Goal: Complete application form

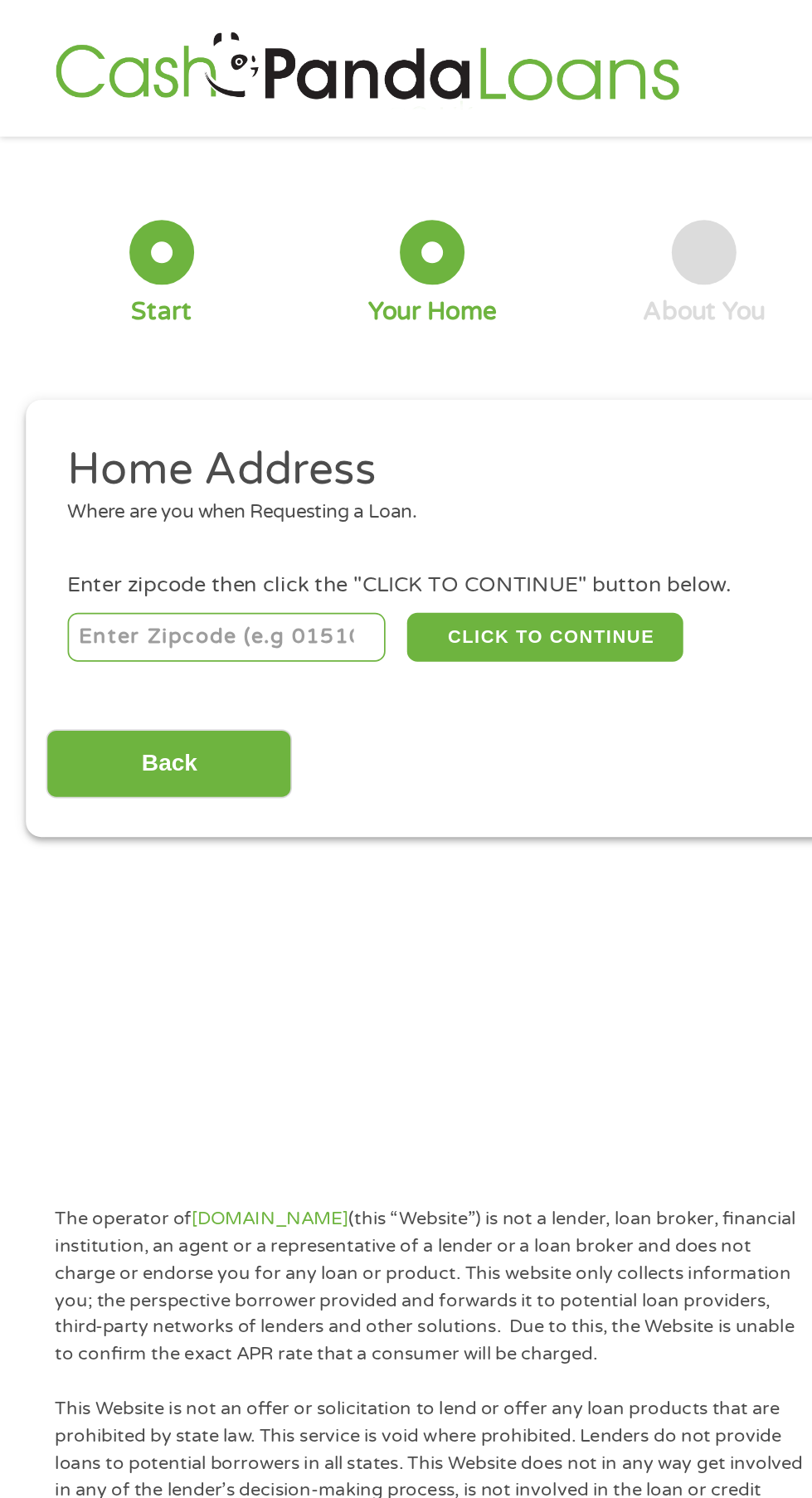
click at [164, 382] on input "number" at bounding box center [130, 368] width 183 height 28
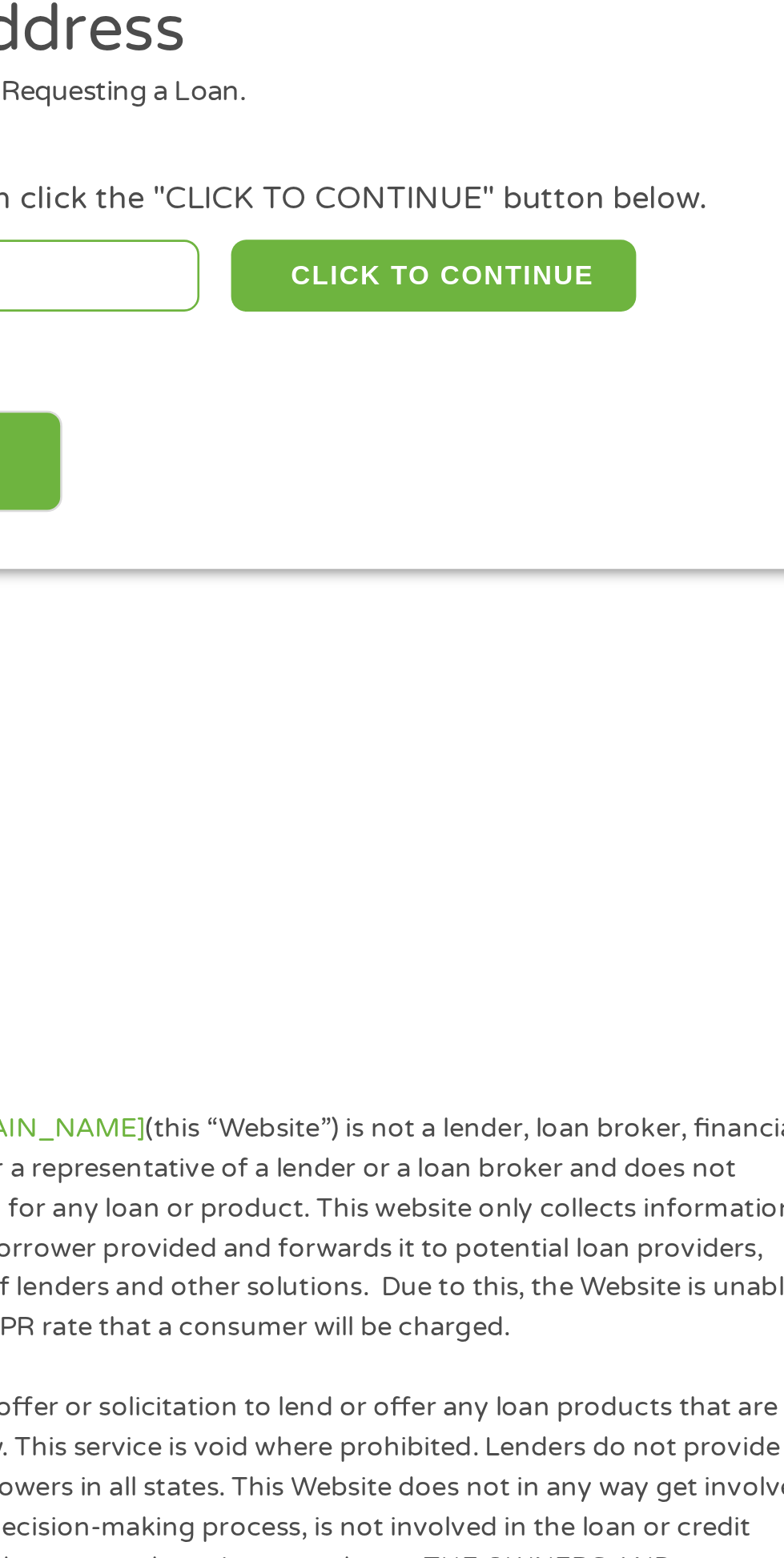
type input "44839"
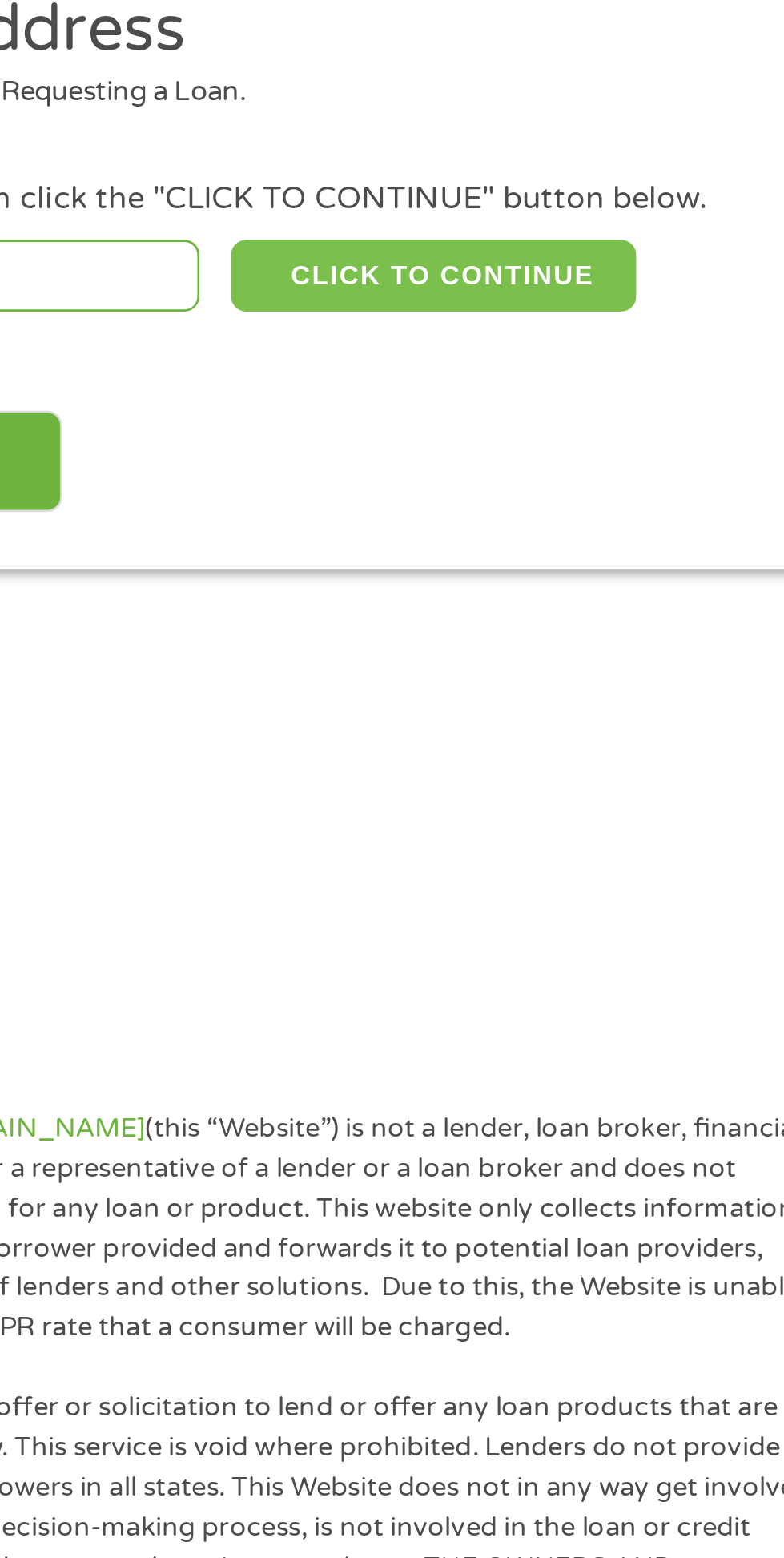
click at [317, 369] on button "CLICK TO CONTINUE" at bounding box center [304, 355] width 155 height 27
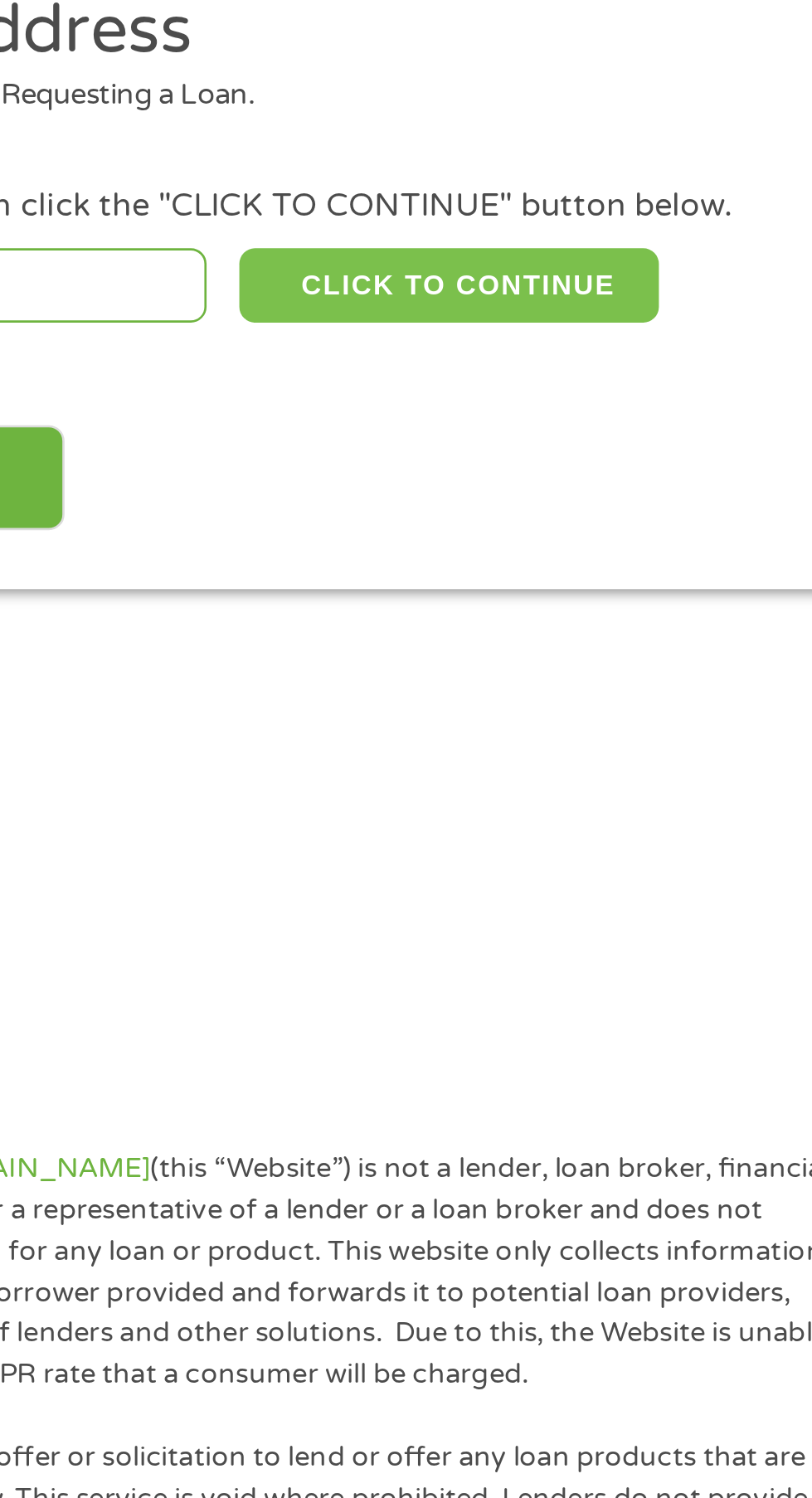
type input "44839"
type input "Huron"
select select "Ohio"
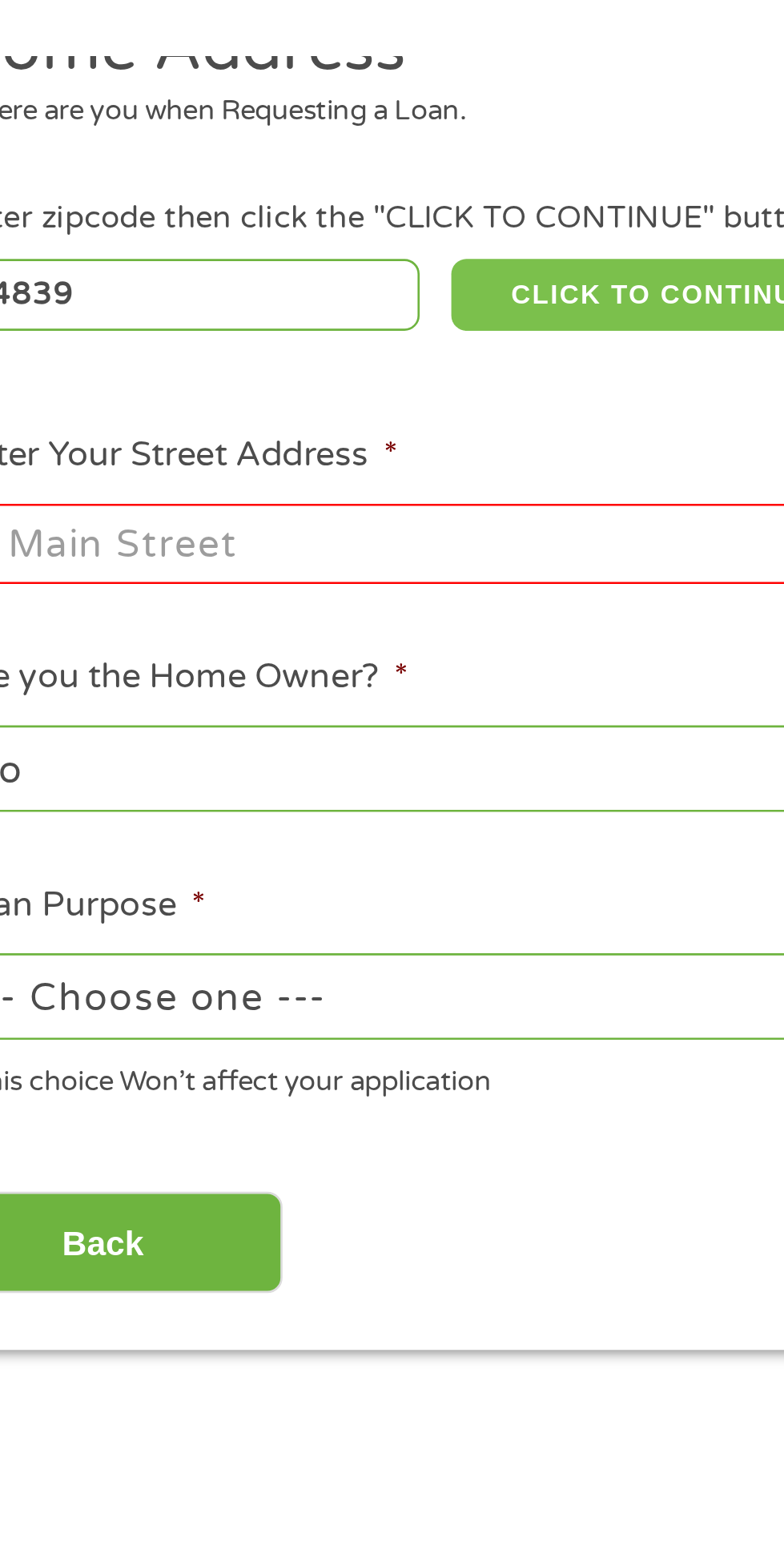
scroll to position [4, 0]
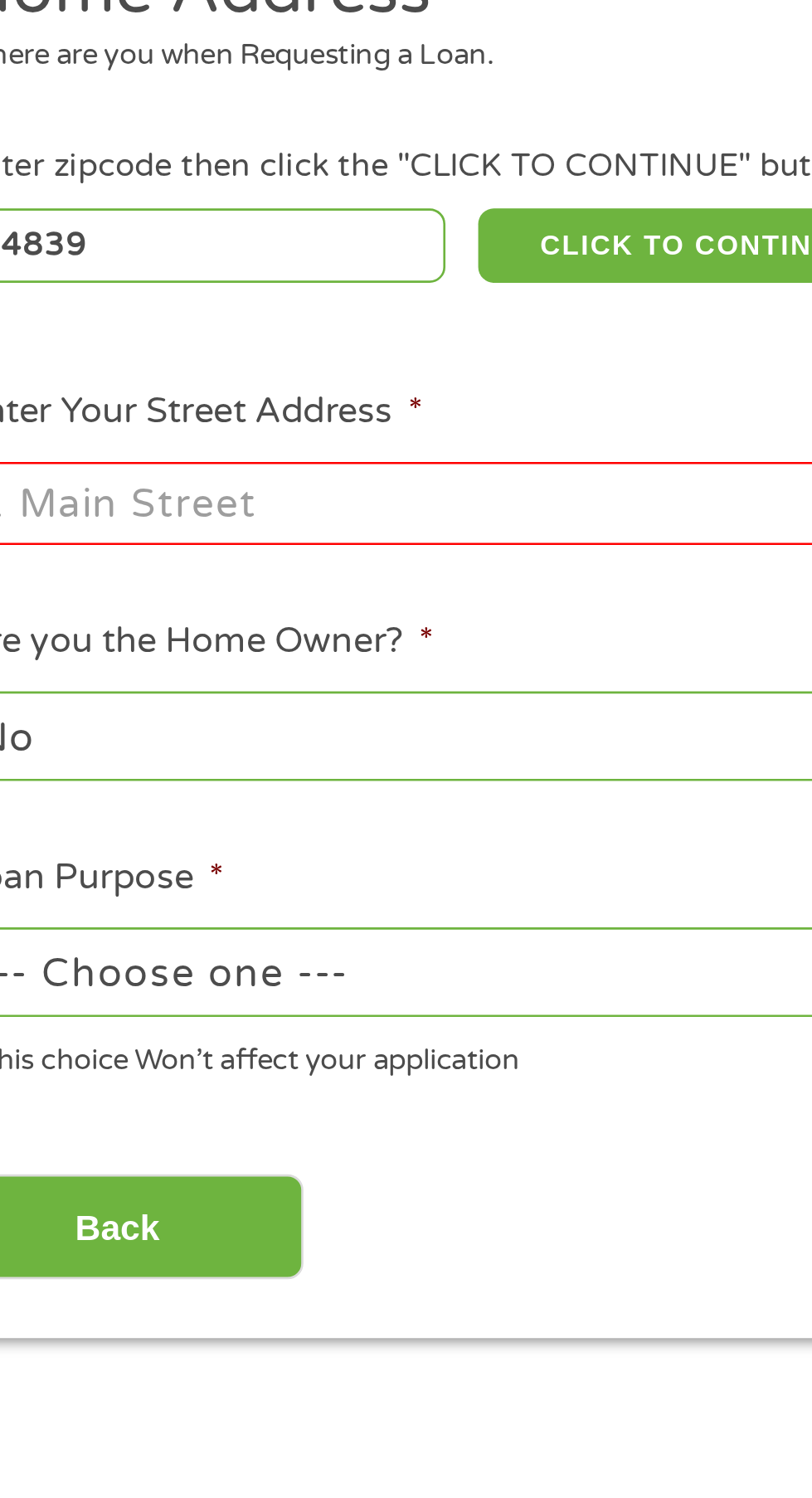
click at [228, 477] on input "Enter Your Street Address *" at bounding box center [217, 461] width 355 height 32
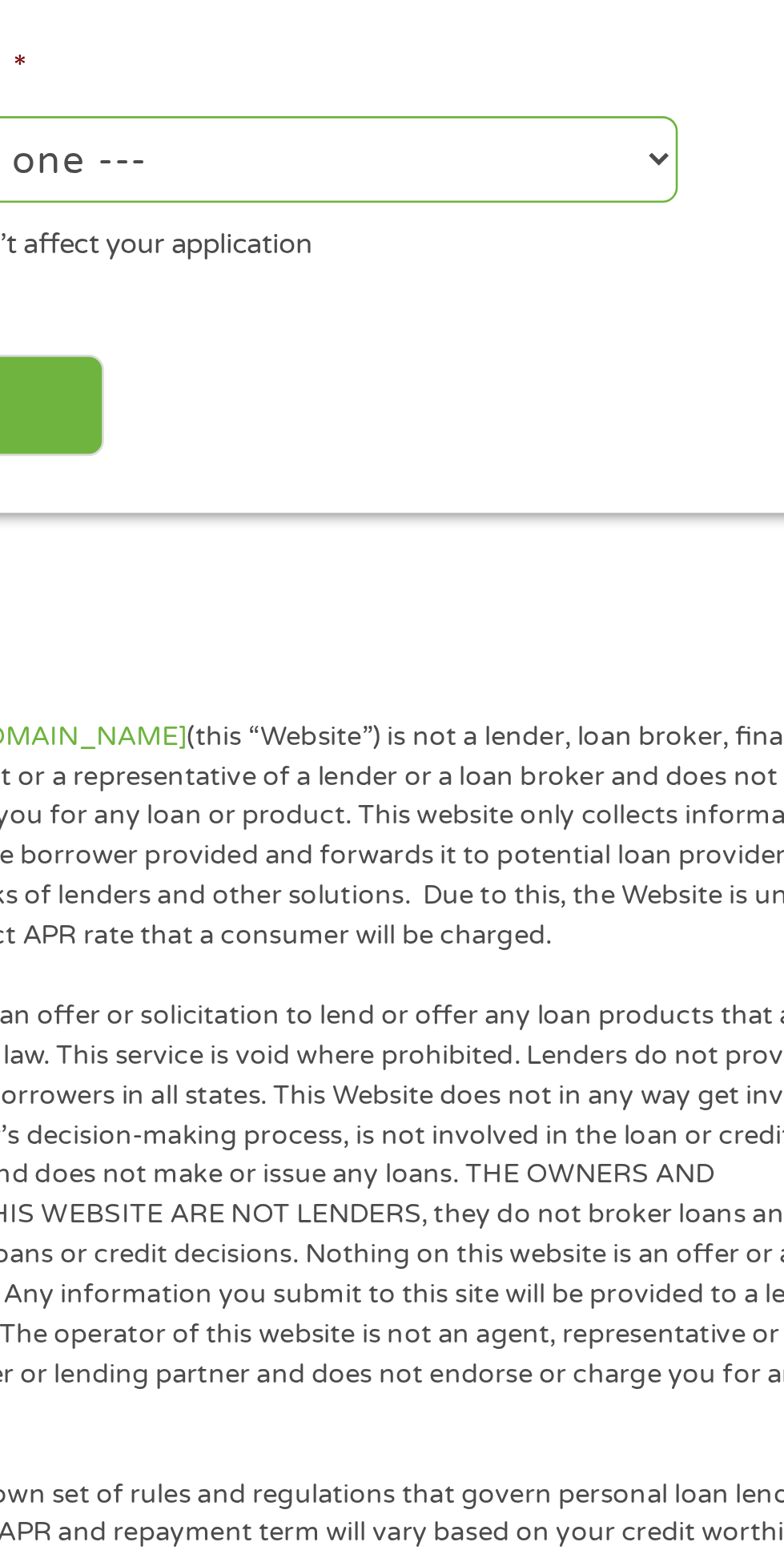
type input "622 Cleveland rd east aptB"
click at [381, 633] on select "--- Choose one --- Pay Bills Debt Consolidation Home Improvement Major Purchase…" at bounding box center [209, 617] width 343 height 33
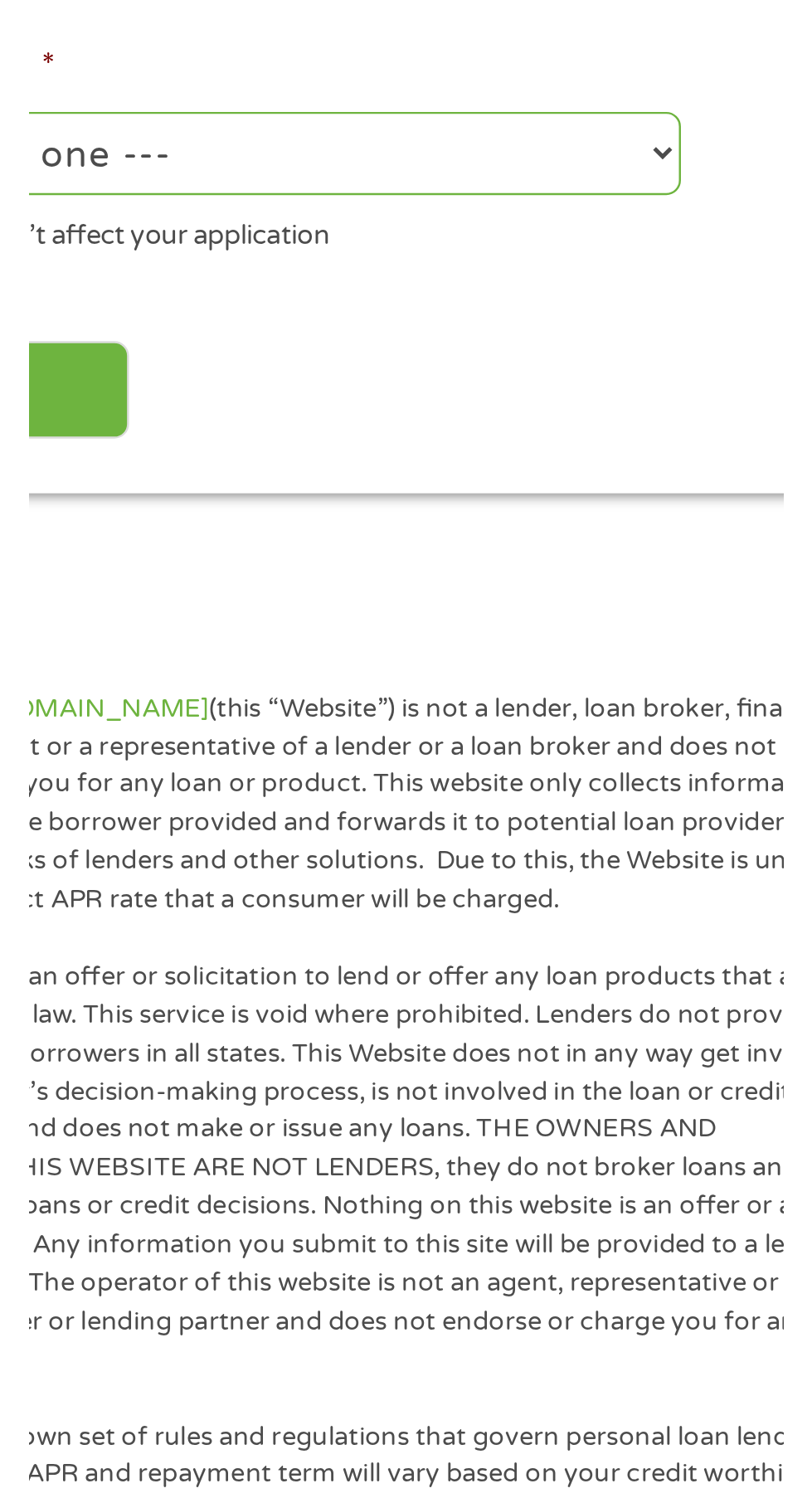
scroll to position [0, 0]
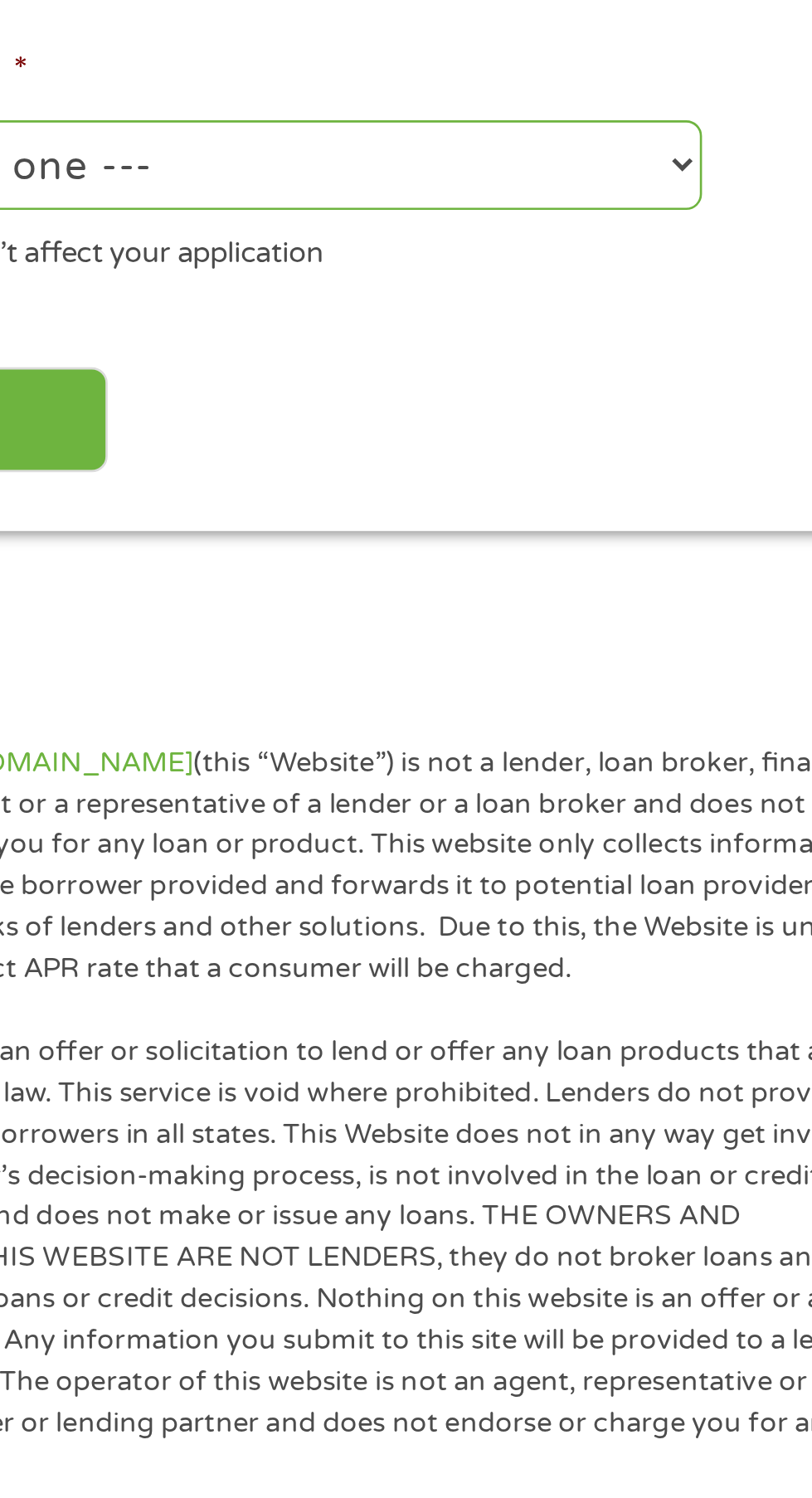
select select "paybills"
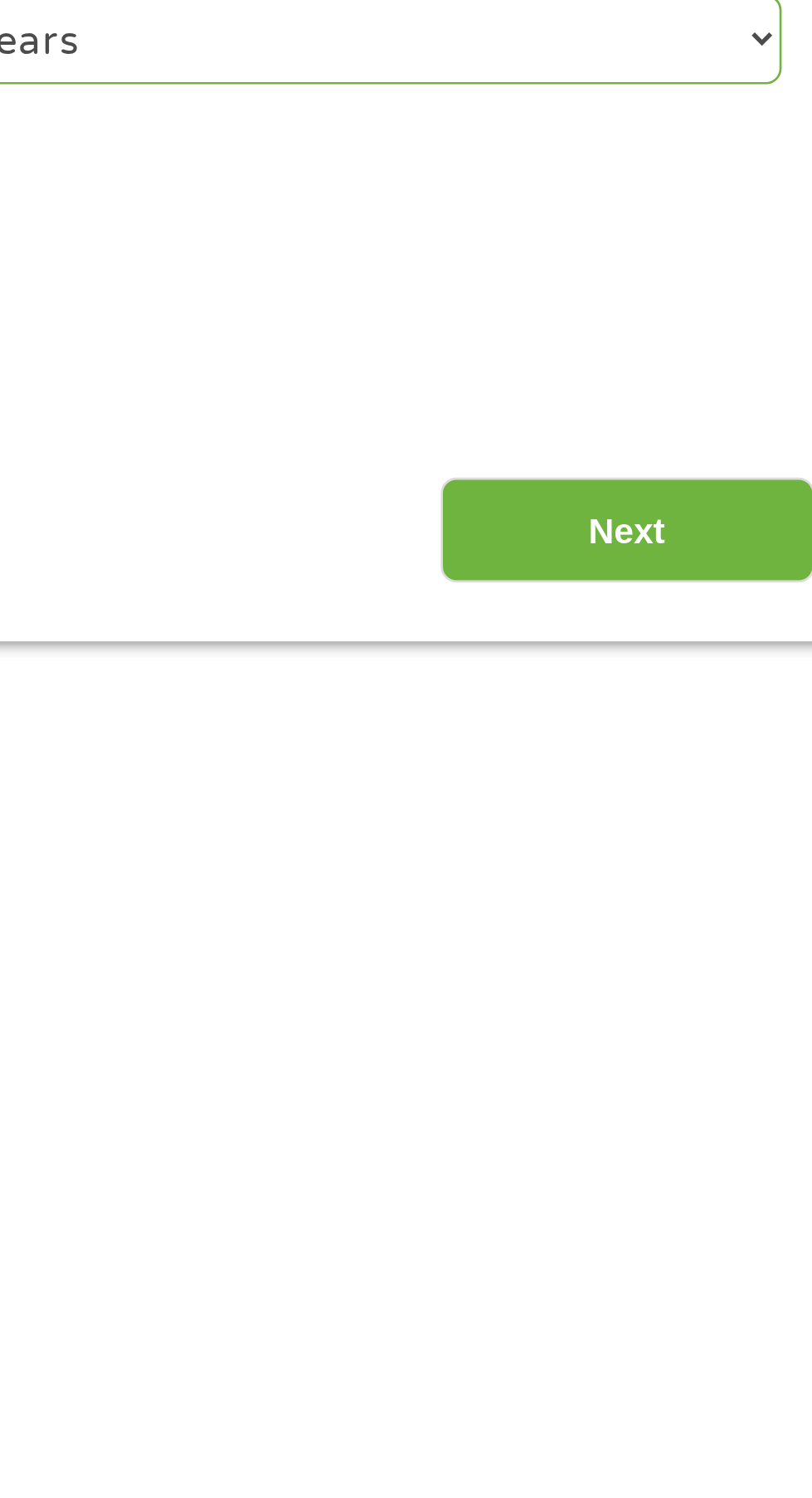
scroll to position [4, 0]
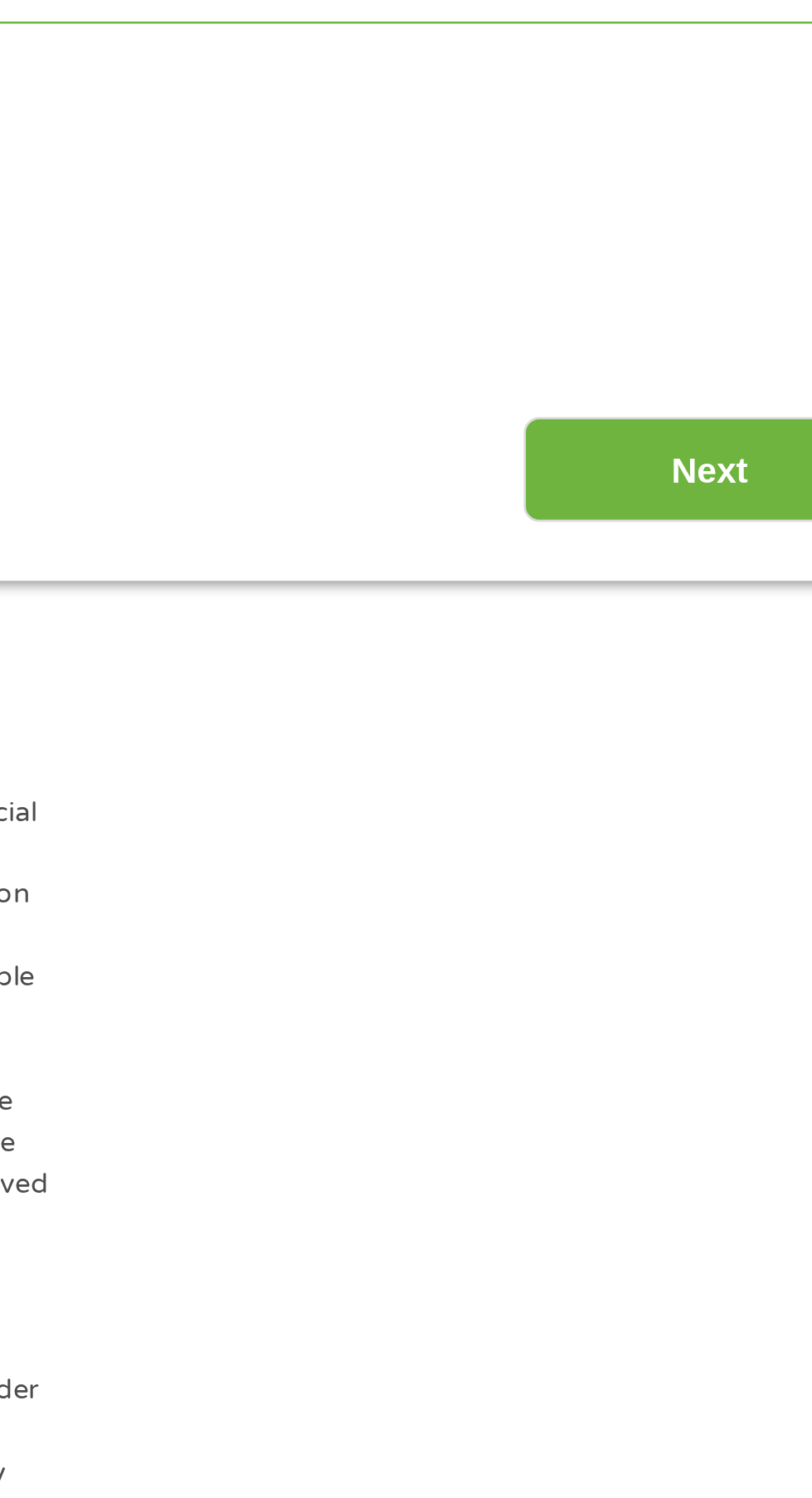
click at [701, 756] on input "Next" at bounding box center [714, 736] width 142 height 41
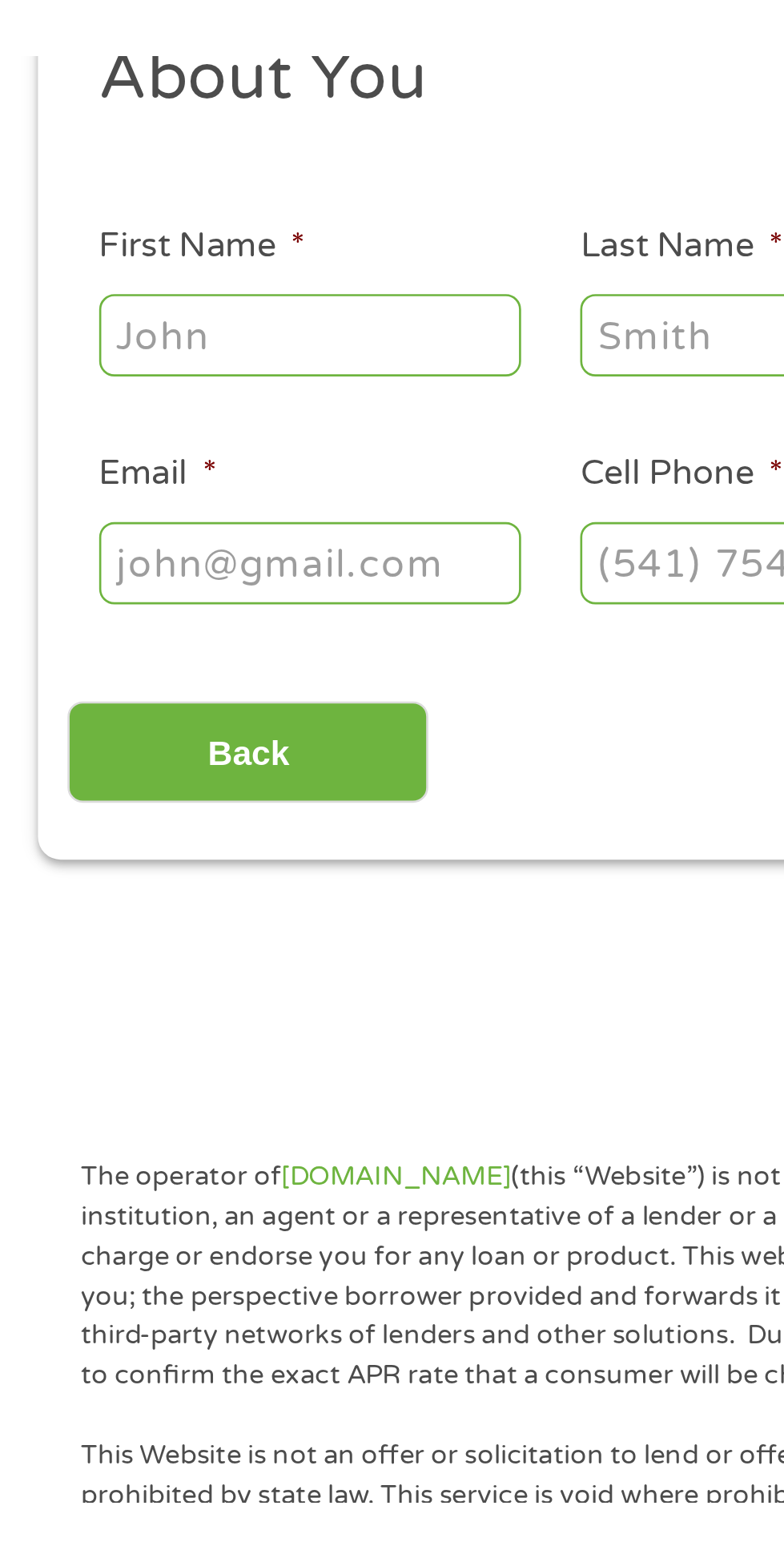
scroll to position [23, 0]
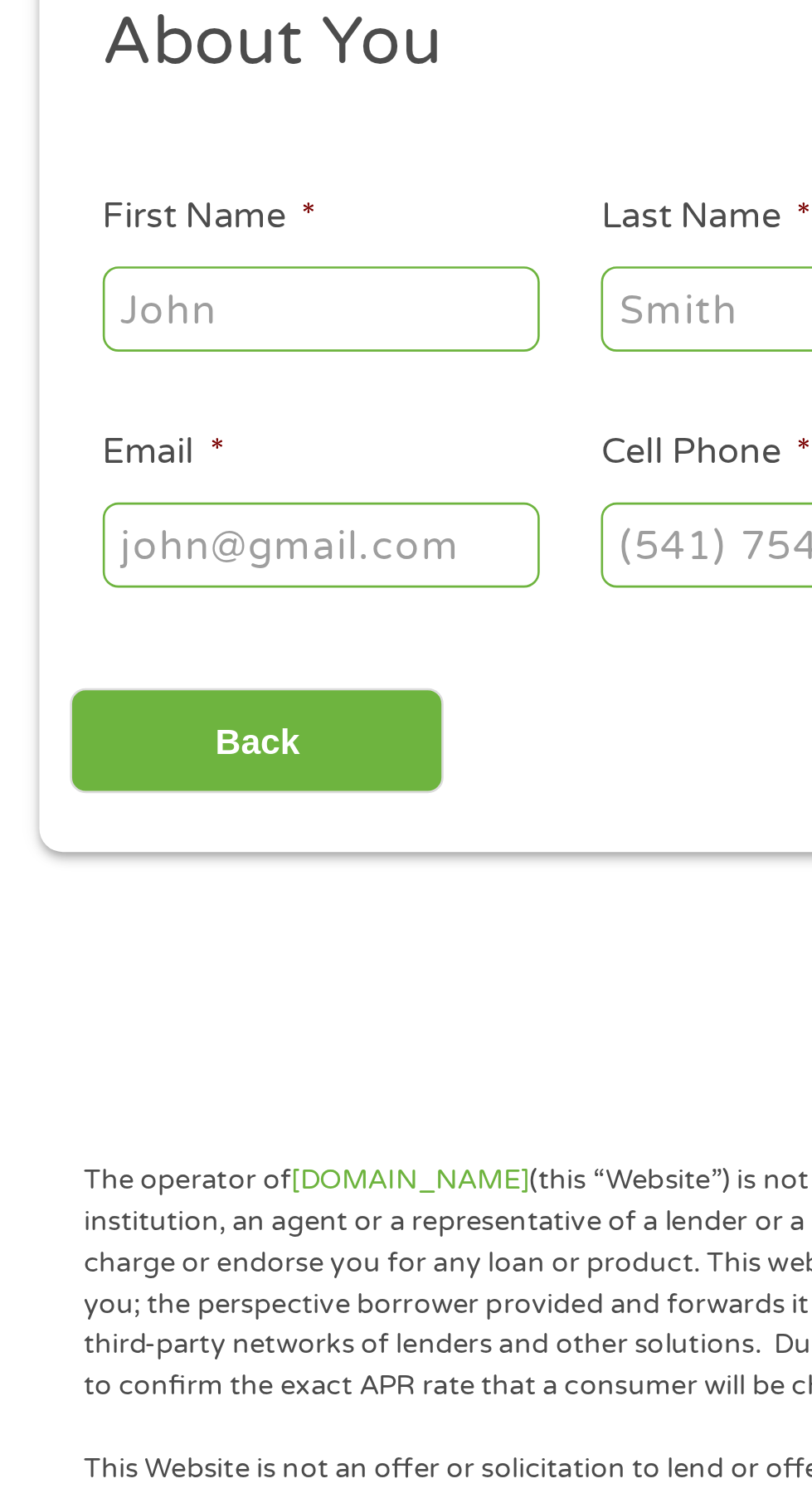
click at [155, 364] on input "First Name *" at bounding box center [122, 348] width 166 height 32
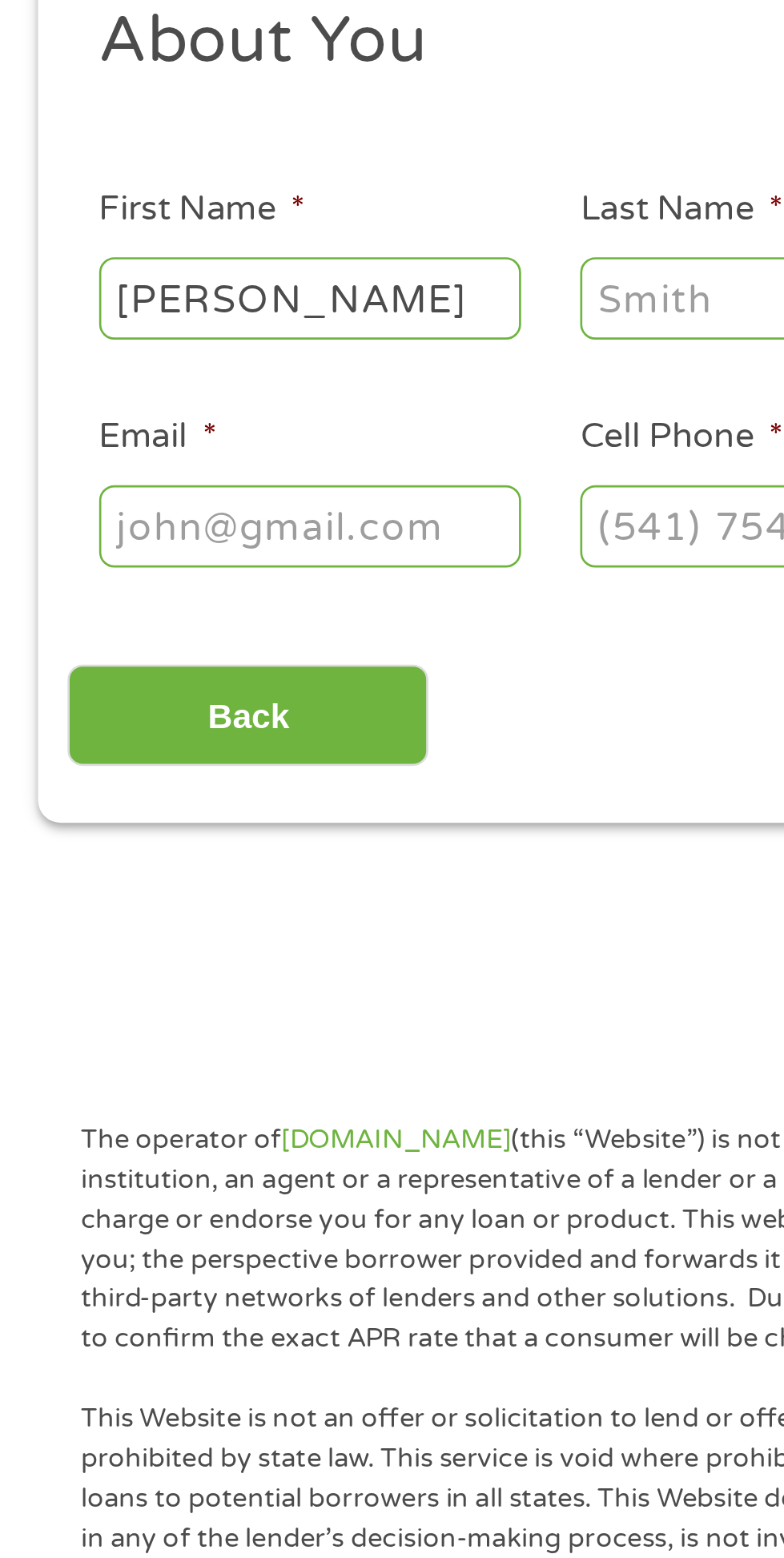
type input "Thomas"
click at [261, 351] on input "Last Name *" at bounding box center [301, 336] width 160 height 30
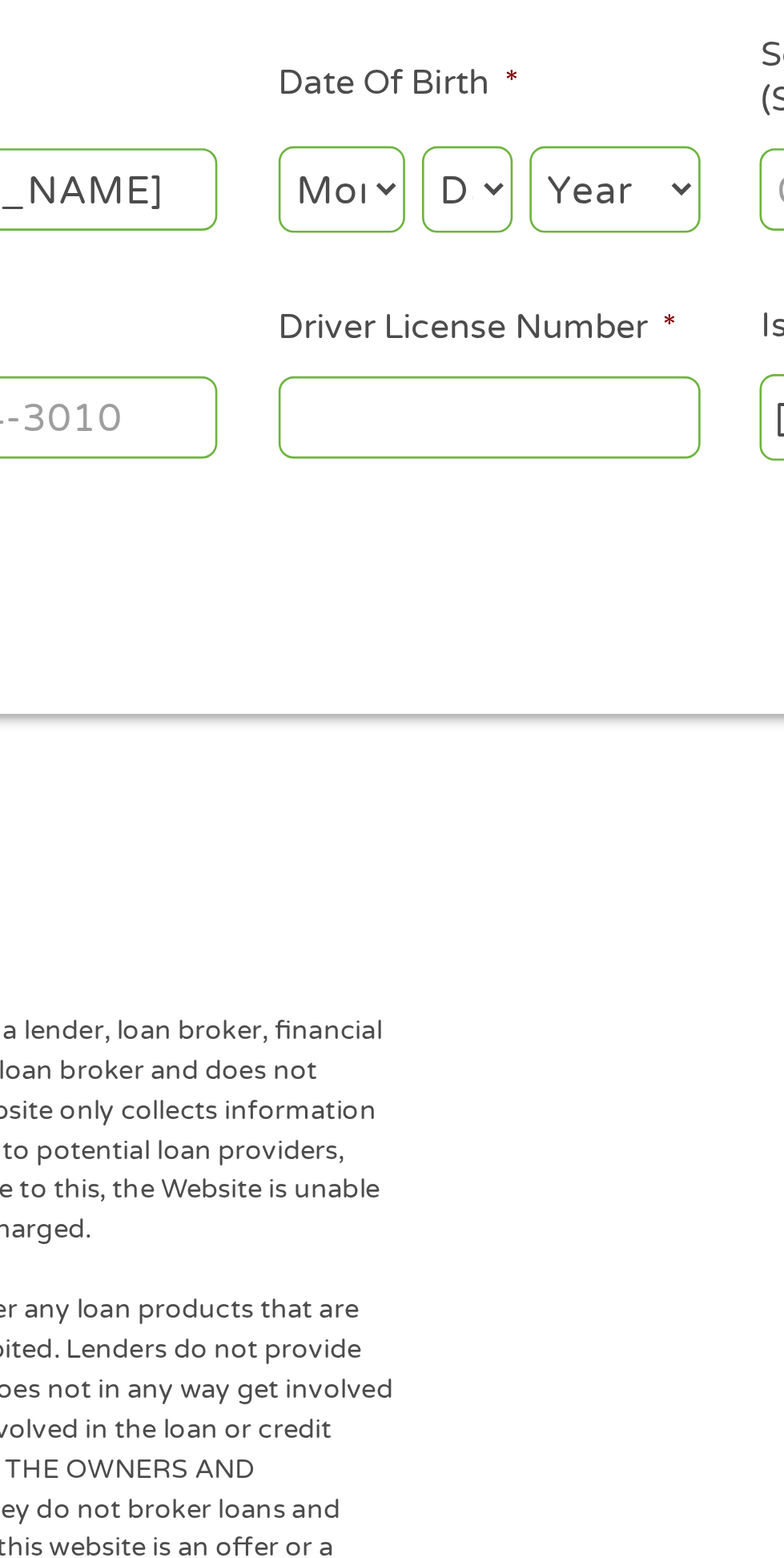
type input "Galvin"
click at [436, 353] on select "Month 1 2 3 4 5 6 7 8 9 10 11 12" at bounding box center [427, 336] width 48 height 33
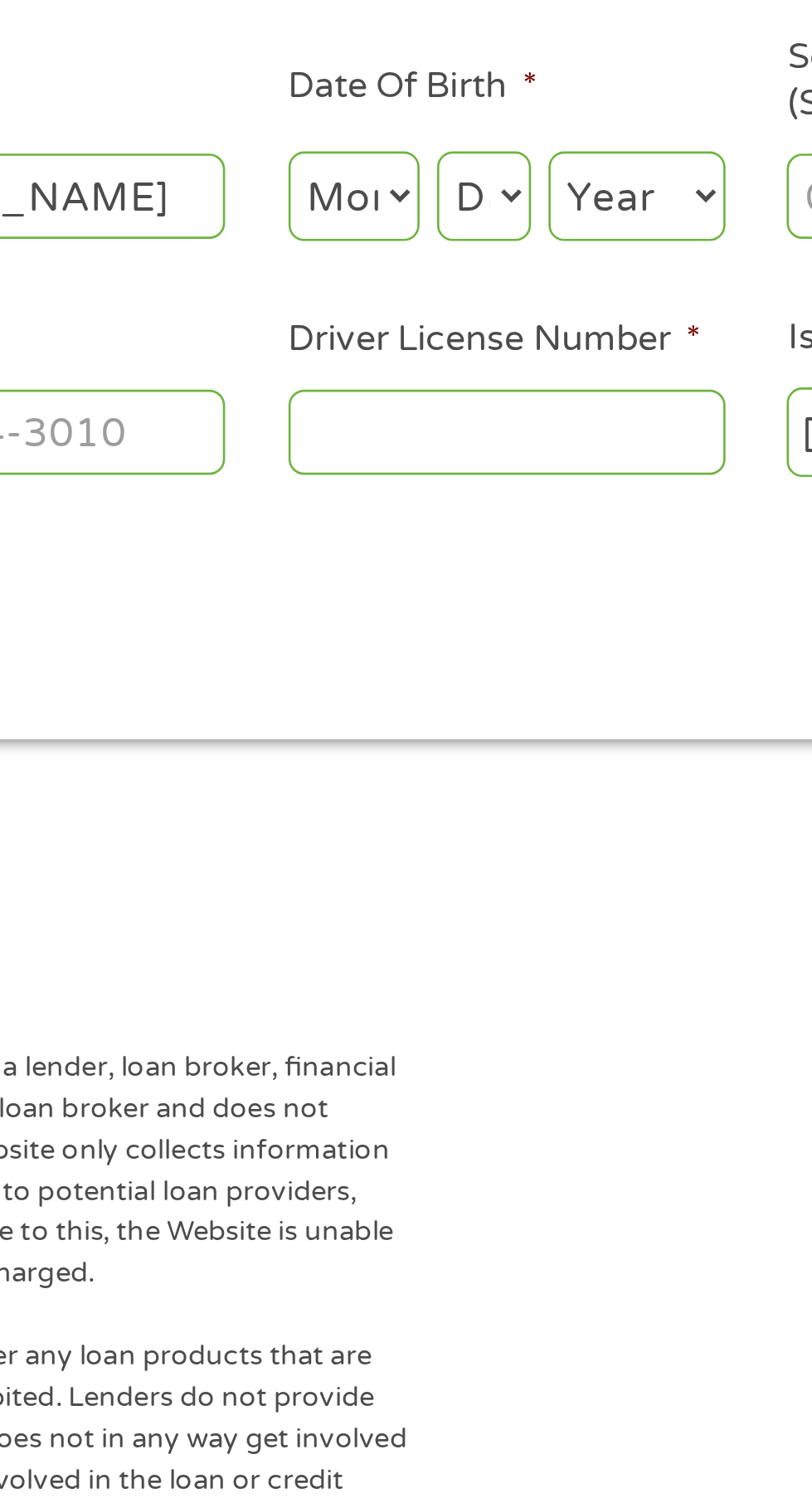
select select "4"
click at [500, 365] on select "Day 1 2 3 4 5 6 7 8 9 10 11 12 13 14 15 16 17 18 19 20 21 22 23 24 25 26 27 28 …" at bounding box center [492, 348] width 36 height 34
select select "13"
click at [561, 365] on select "Year 2007 2006 2005 2004 2003 2002 2001 2000 1999 1998 1997 1996 1995 1994 1993…" at bounding box center [550, 348] width 67 height 34
select select "1960"
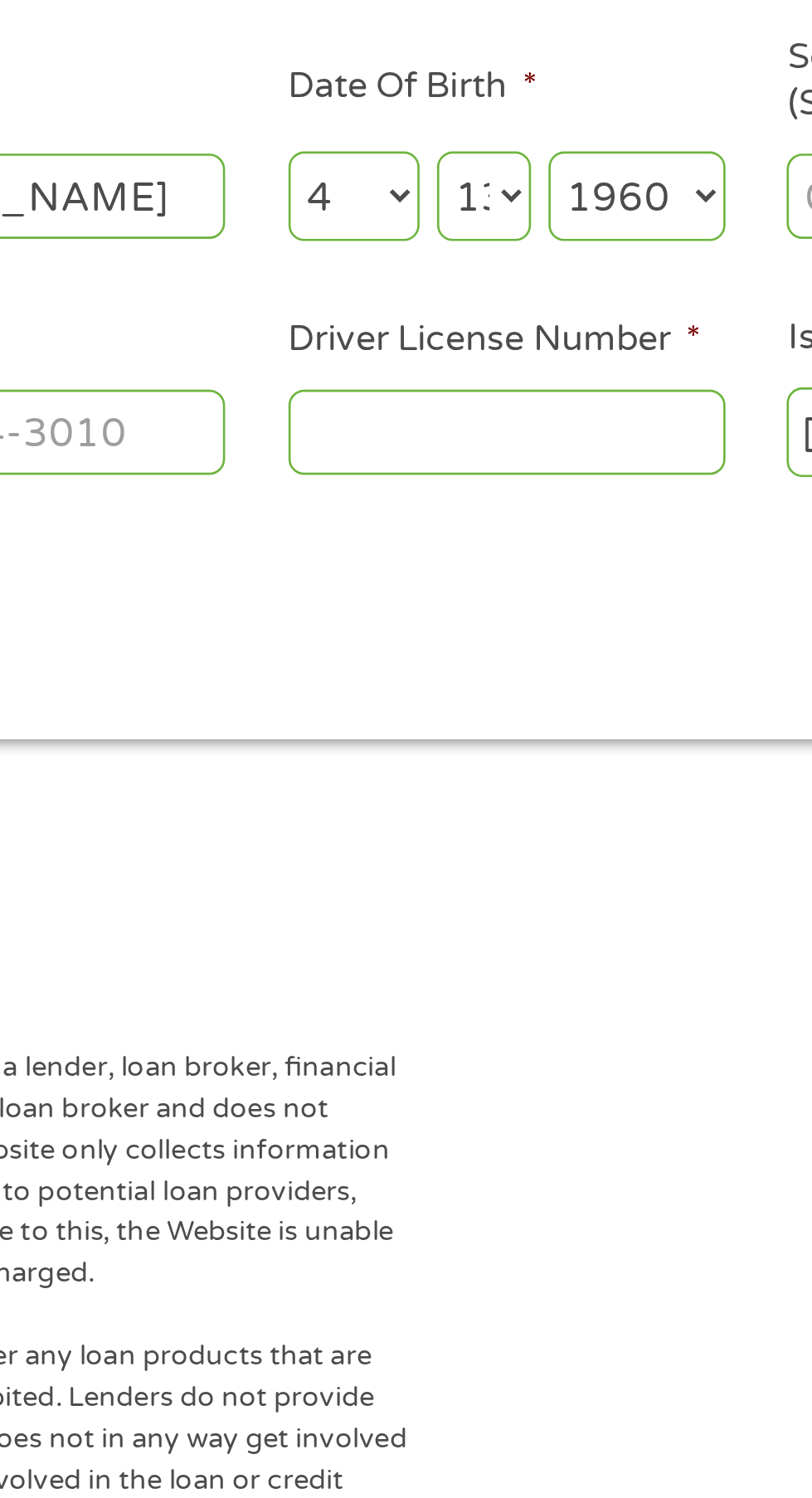
click at [486, 453] on input "Driver License Number *" at bounding box center [501, 437] width 166 height 32
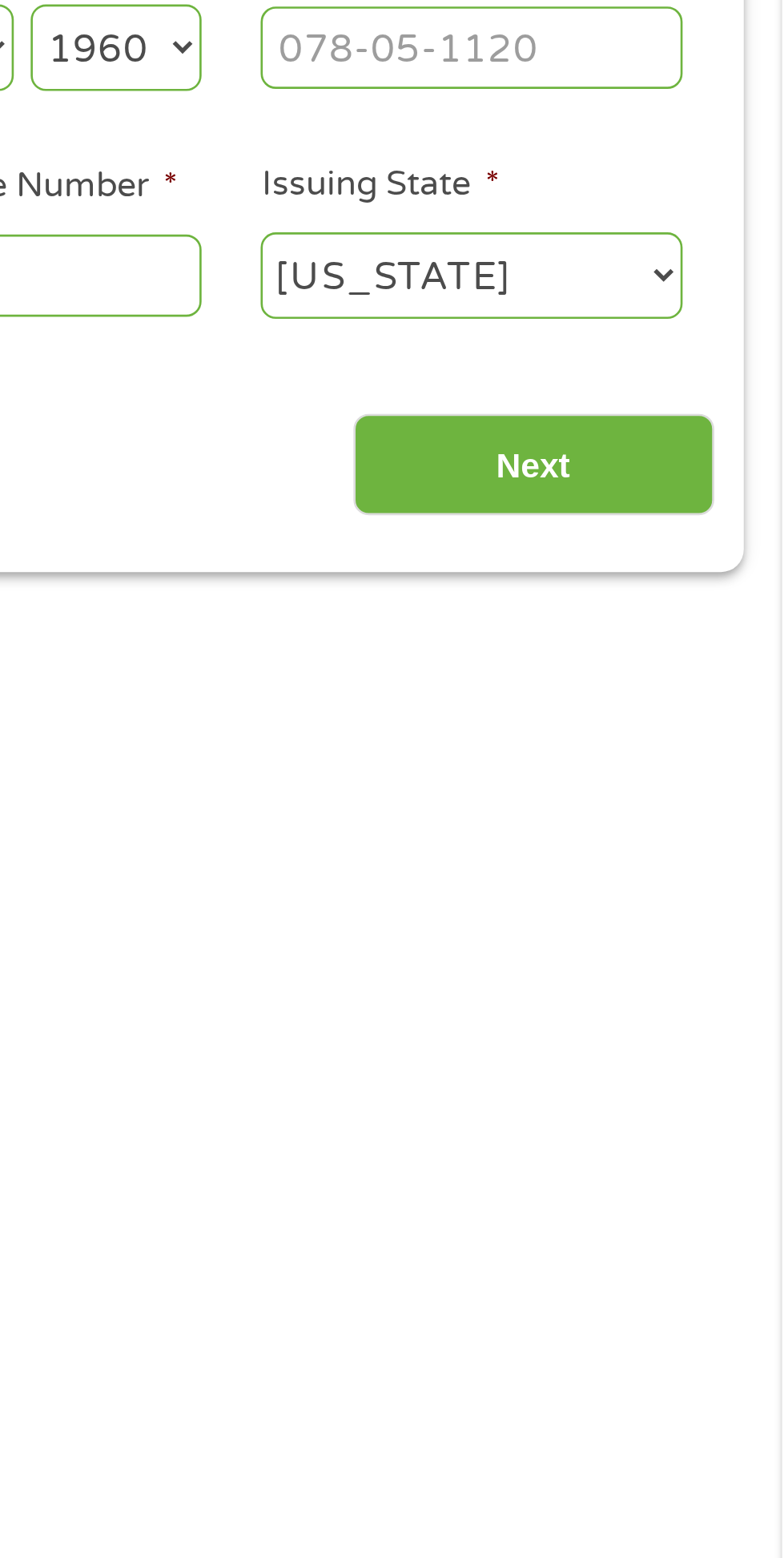
scroll to position [22, 0]
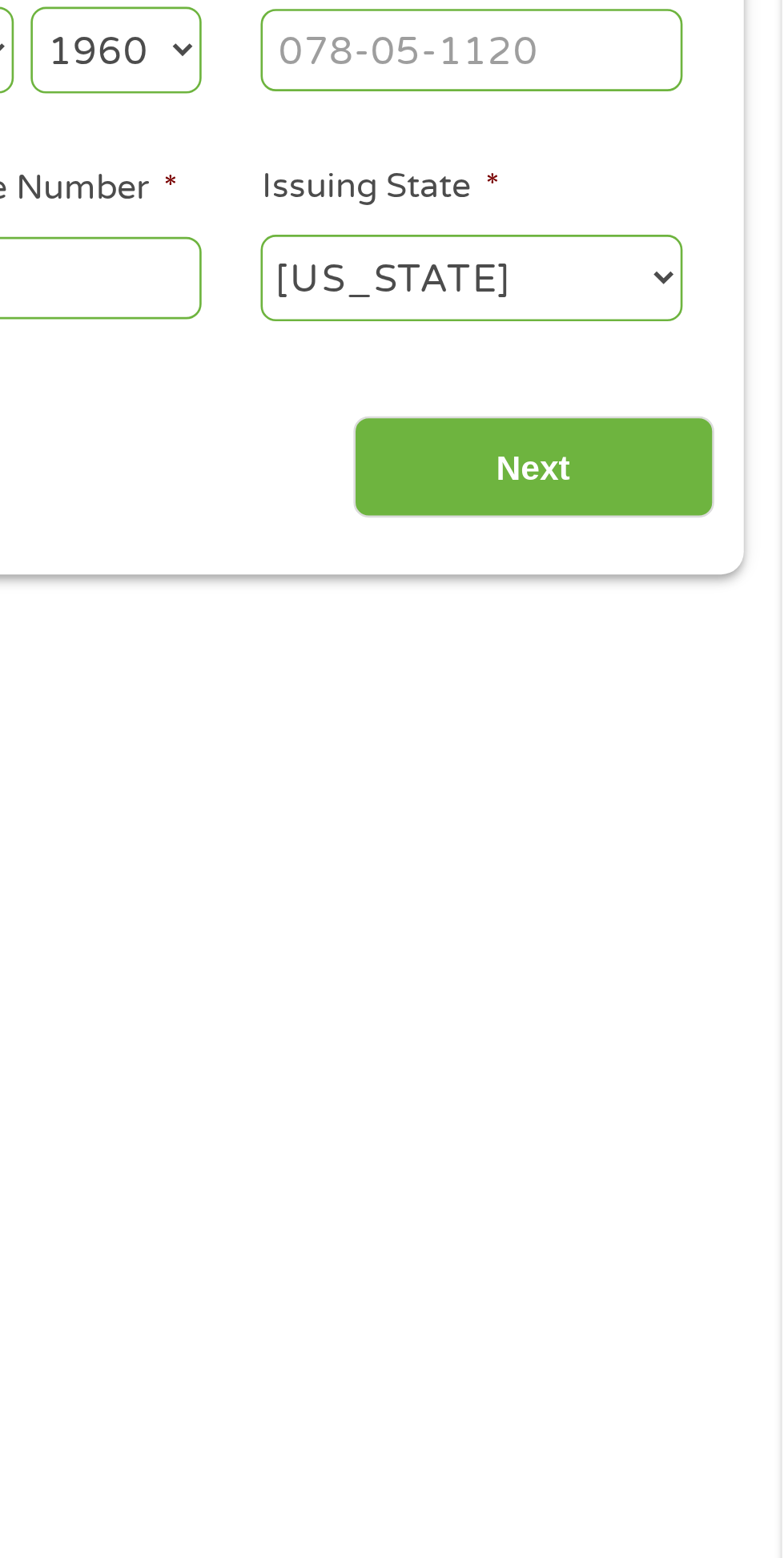
type input "Re806644"
click at [678, 353] on input "Social Security Number (SSN) *" at bounding box center [666, 338] width 160 height 30
type input "302-64-5158"
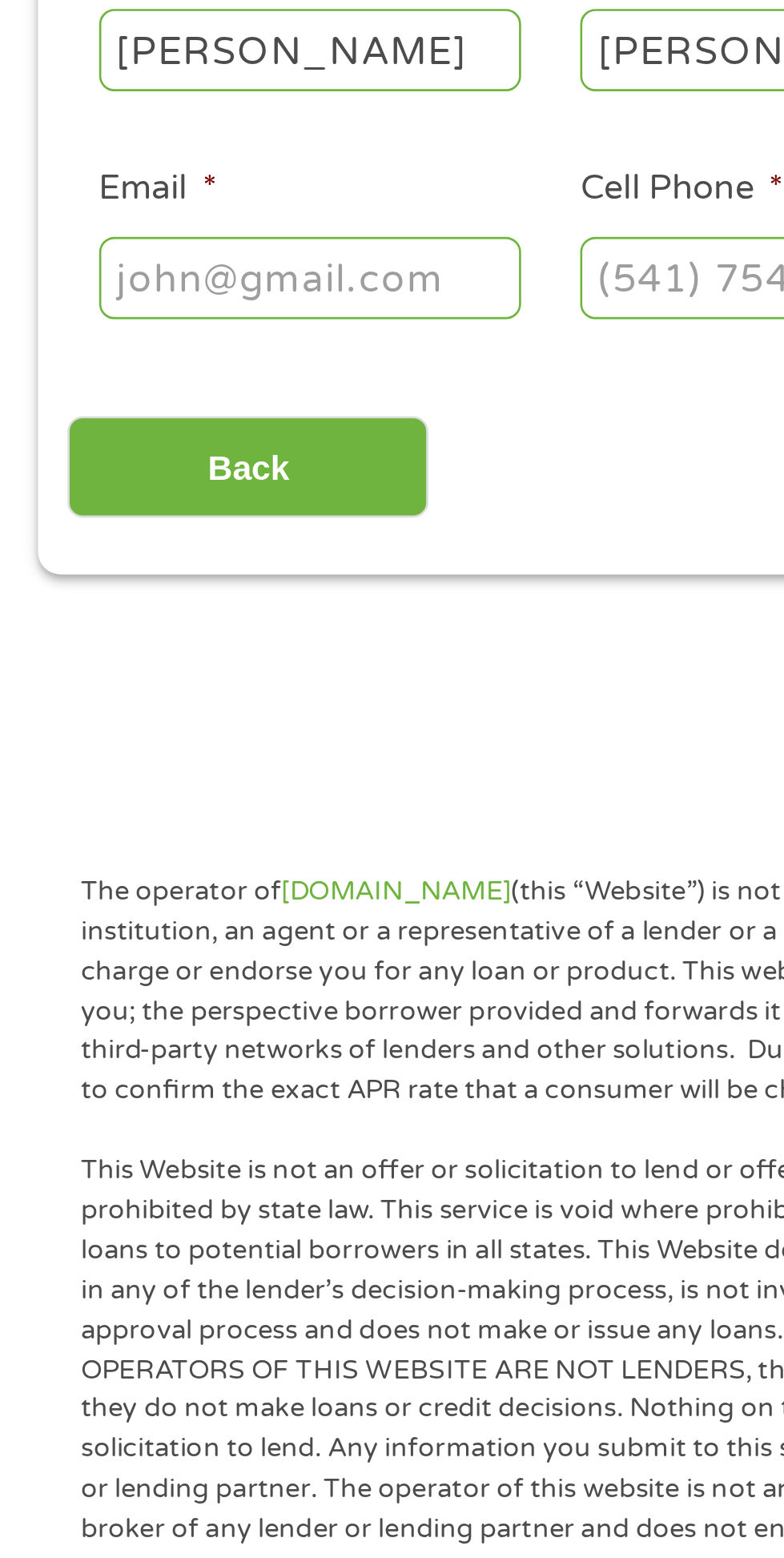
click at [134, 439] on input "Email *" at bounding box center [118, 423] width 160 height 30
type input "tshamrock413@gmail.com"
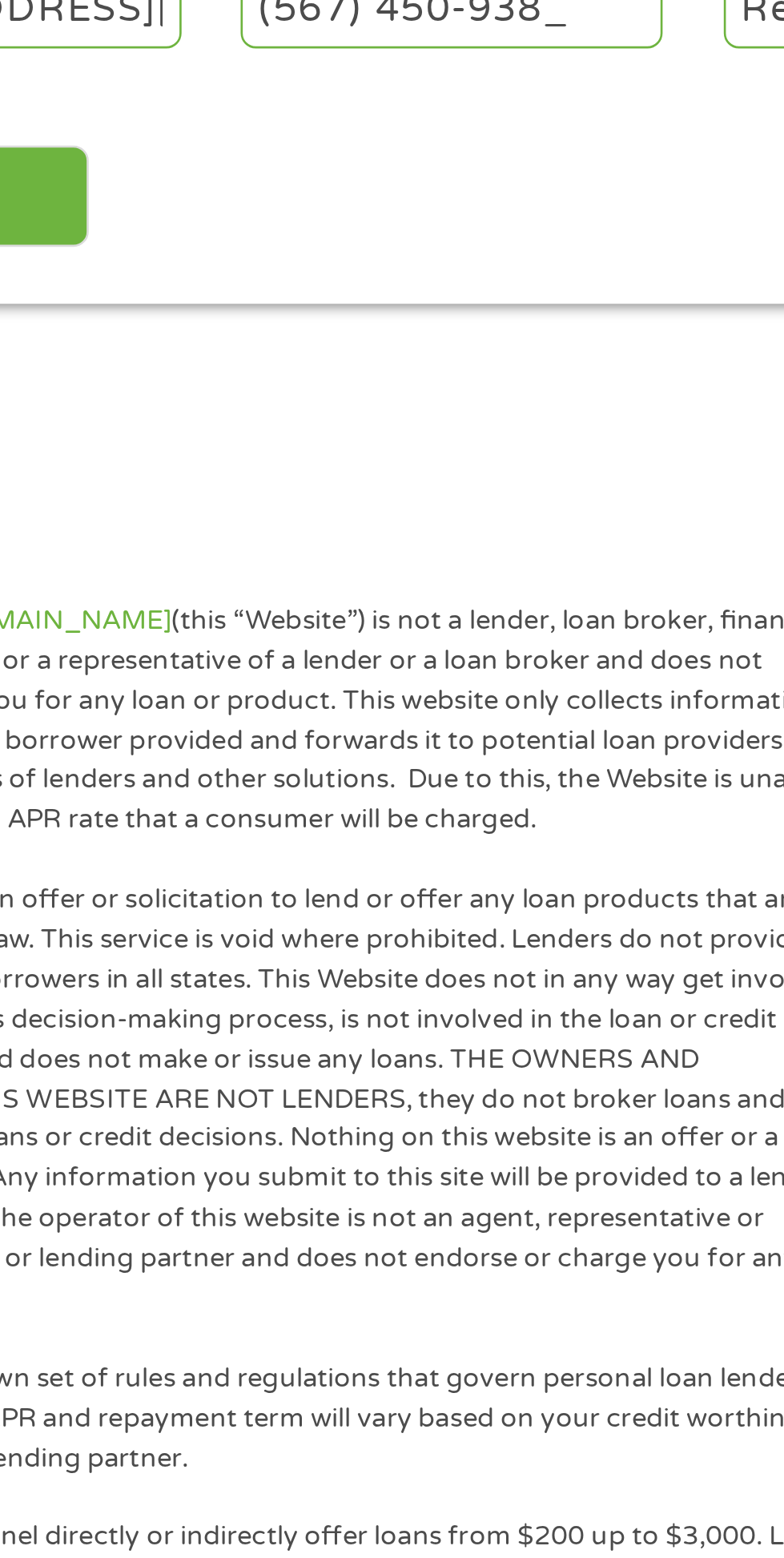
type input "(567) 450-9384"
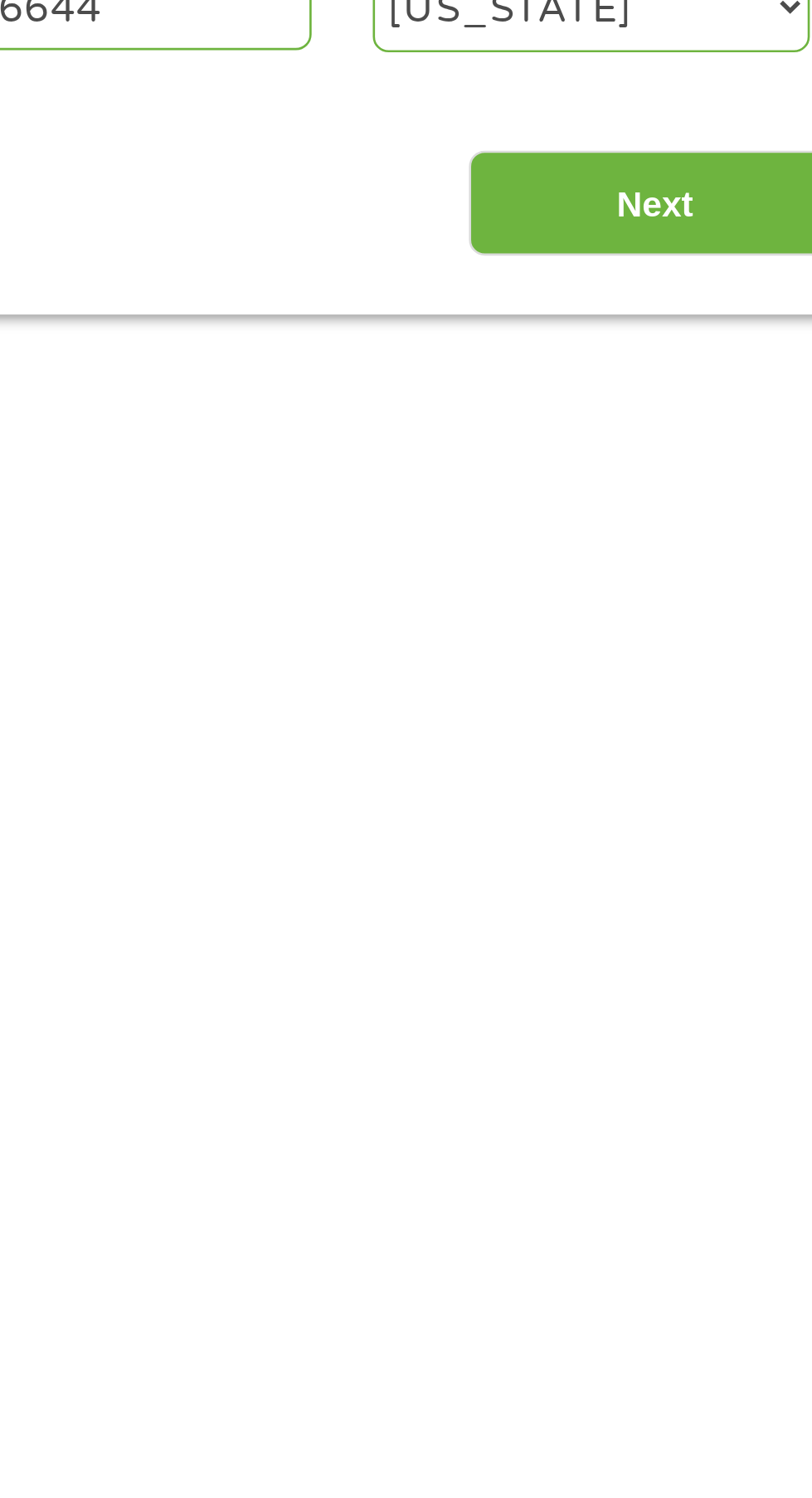
click at [717, 534] on input "Next" at bounding box center [714, 513] width 142 height 41
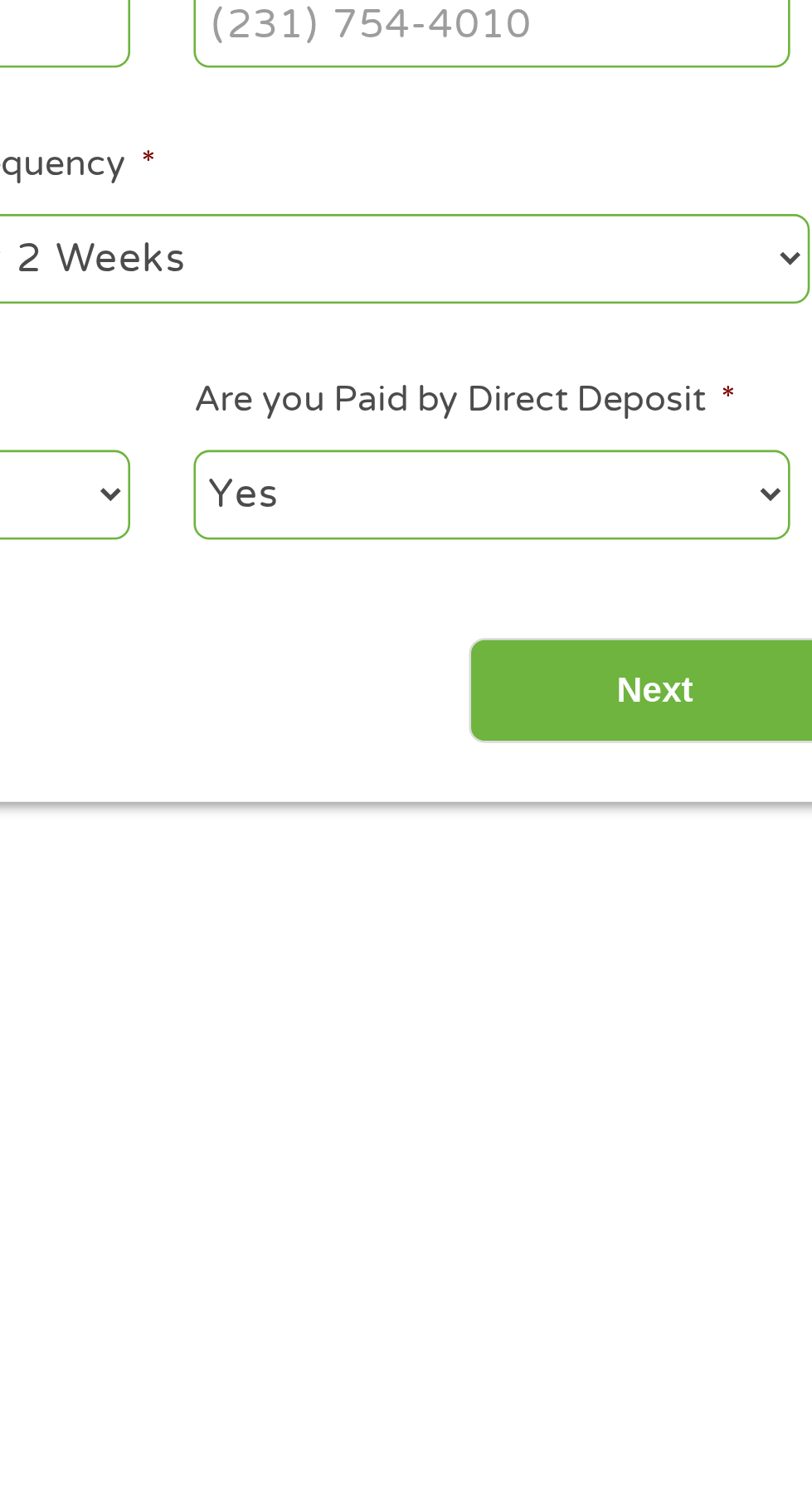
scroll to position [24, 0]
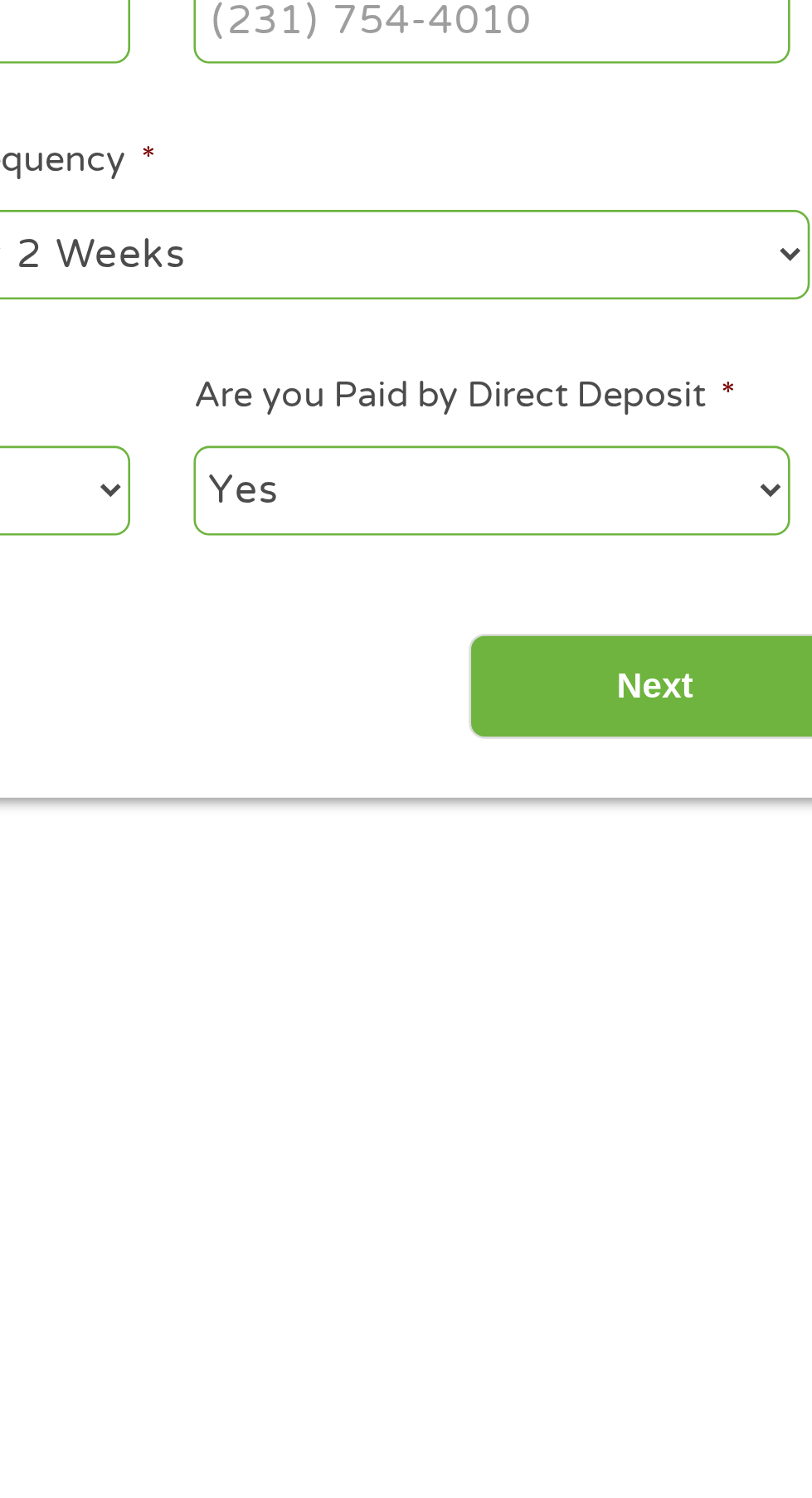
click at [717, 550] on select "--- Choose one --- Every 2 Weeks Every Week Monthly Semi-Monthly" at bounding box center [595, 532] width 355 height 34
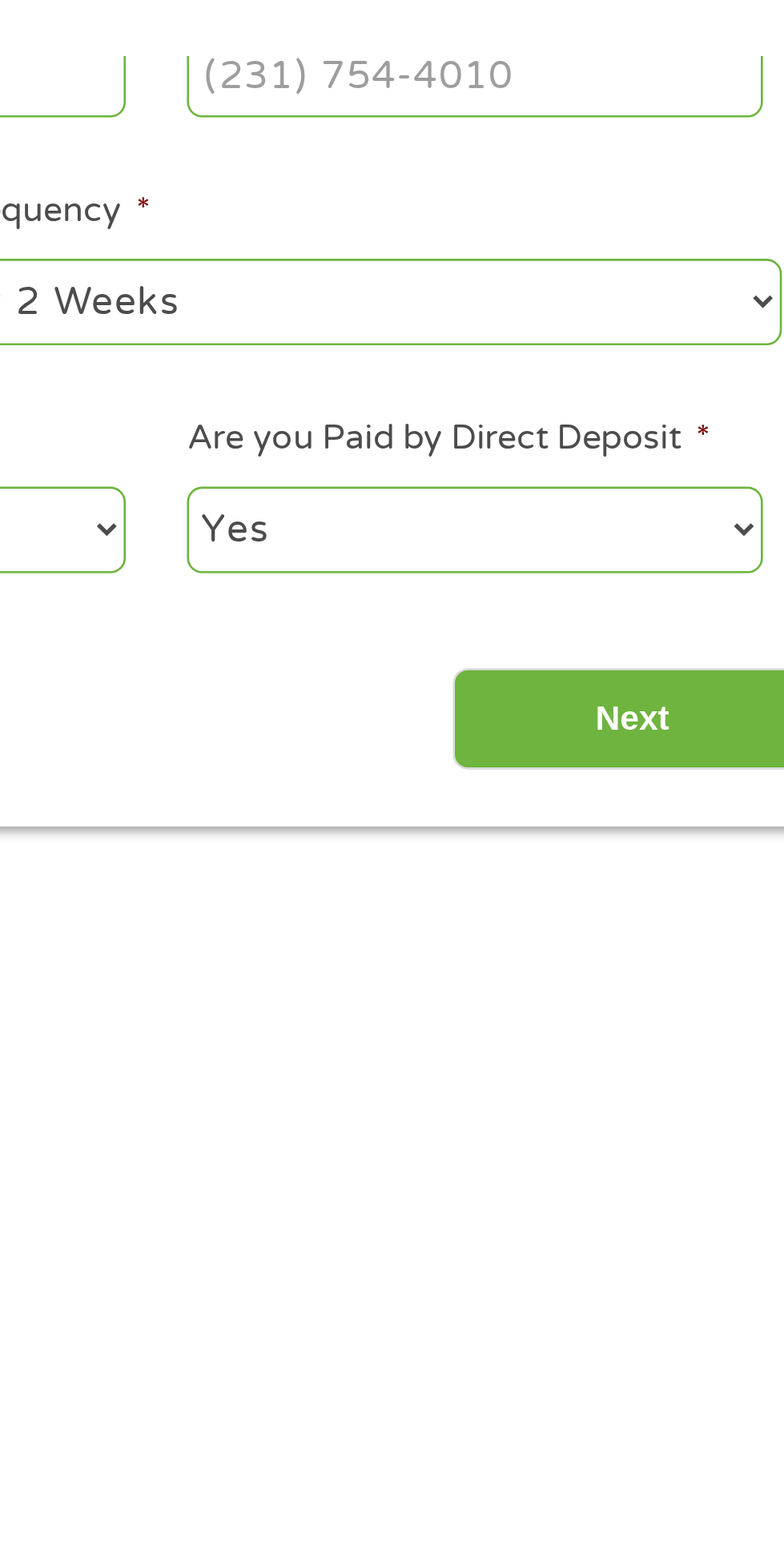
scroll to position [0, 0]
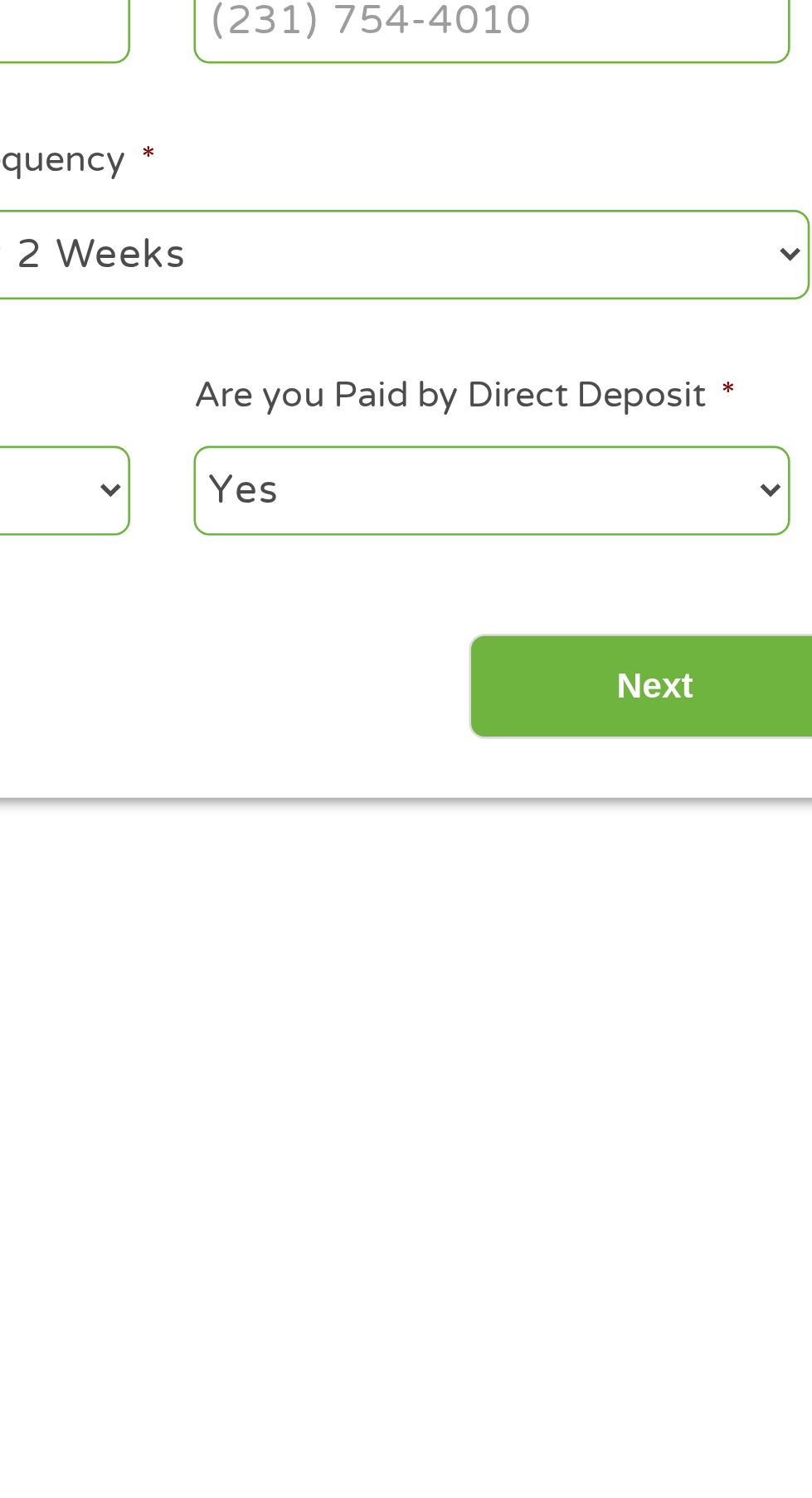
select select "monthly"
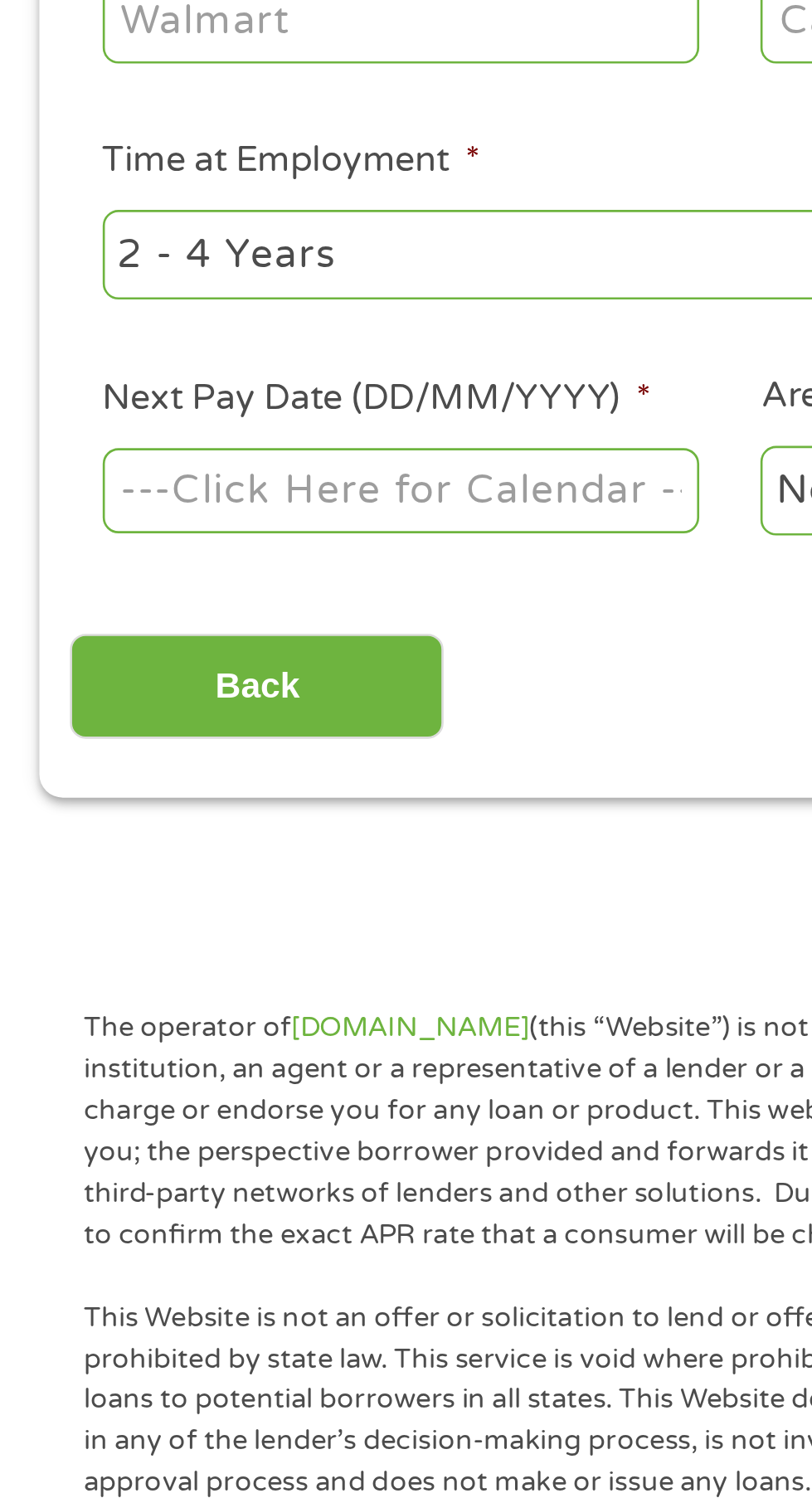
click at [183, 459] on input "Employer Name *" at bounding box center [152, 443] width 227 height 32
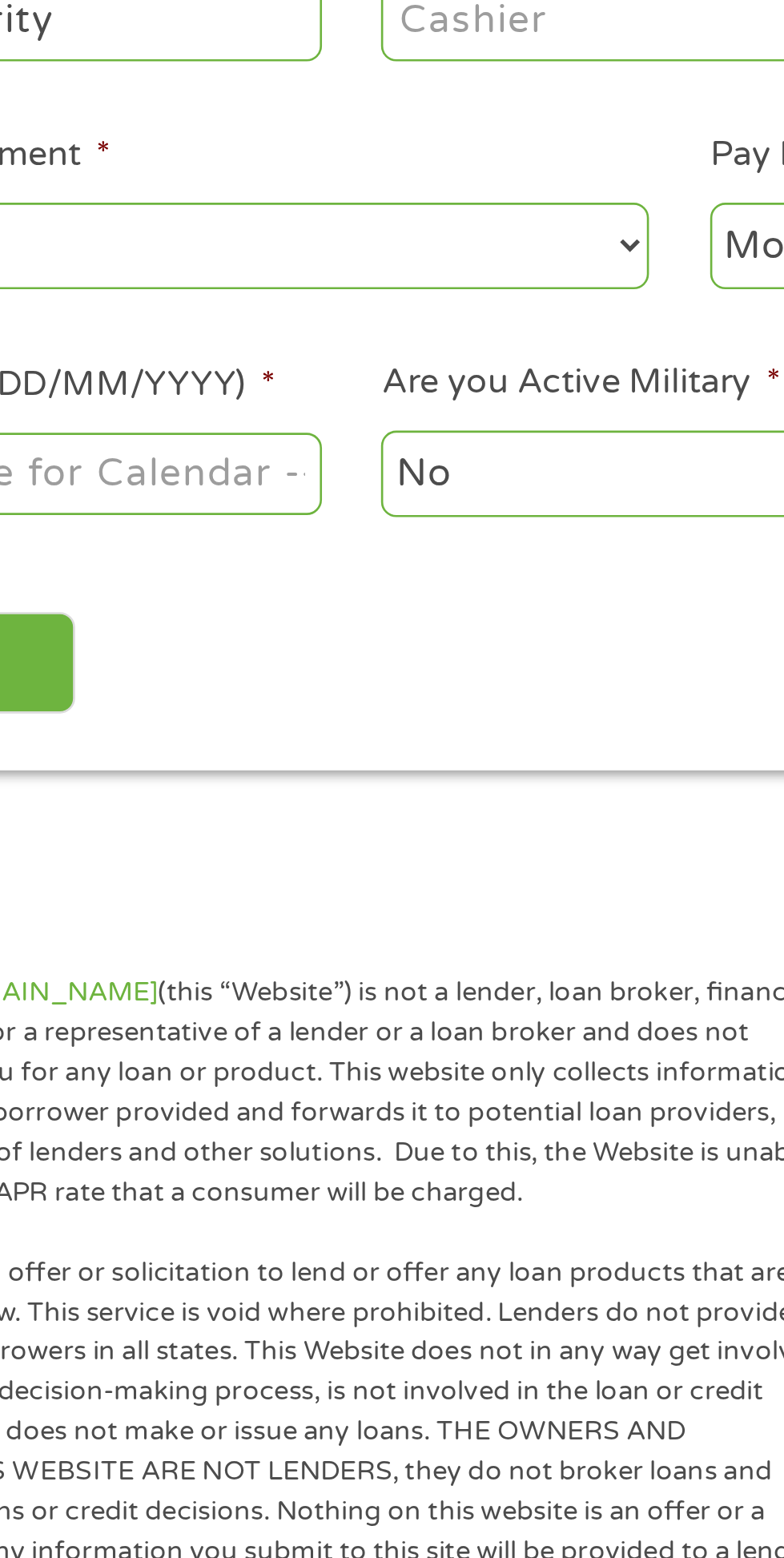
type input "Social Security"
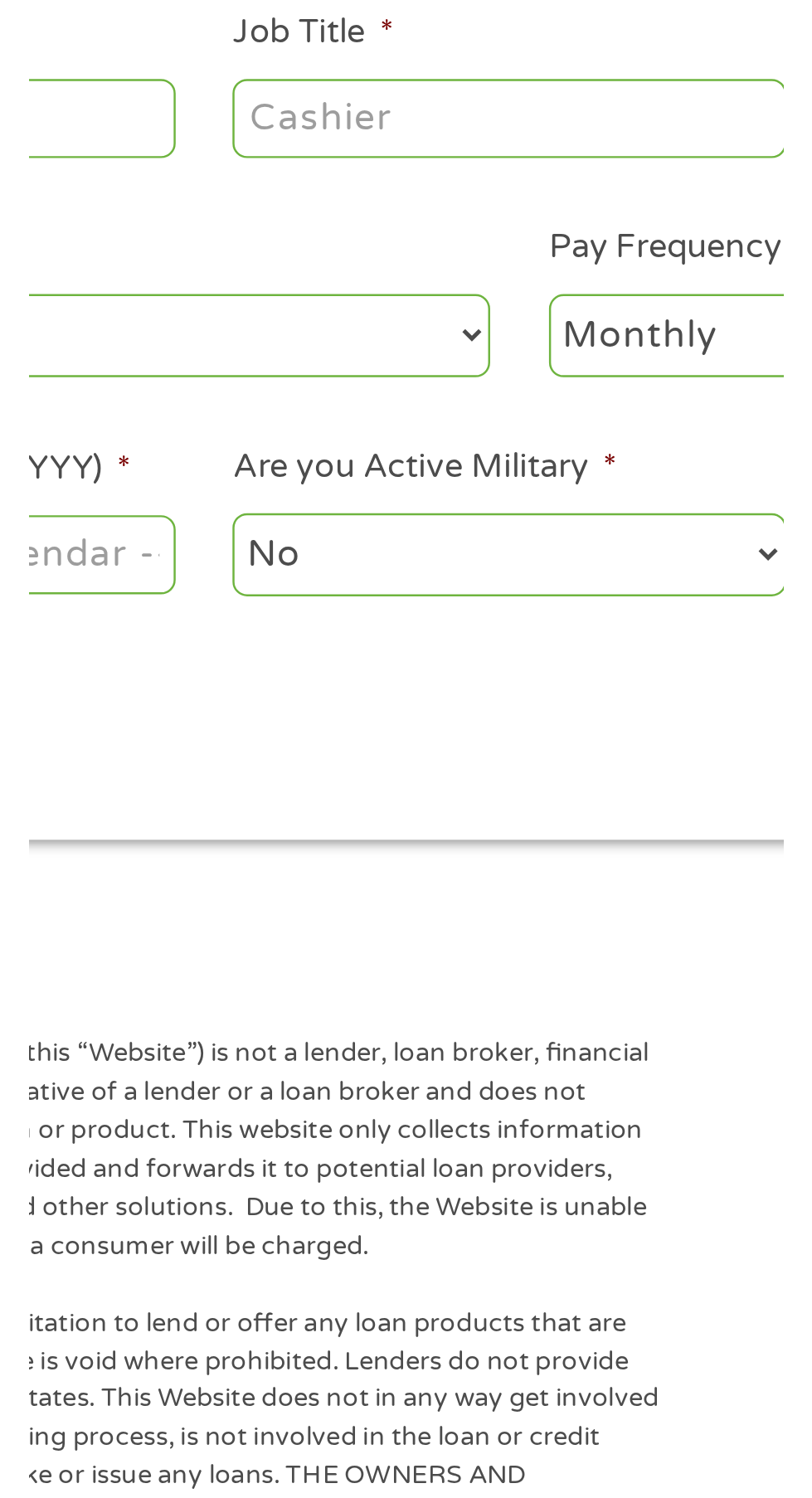
scroll to position [24, 0]
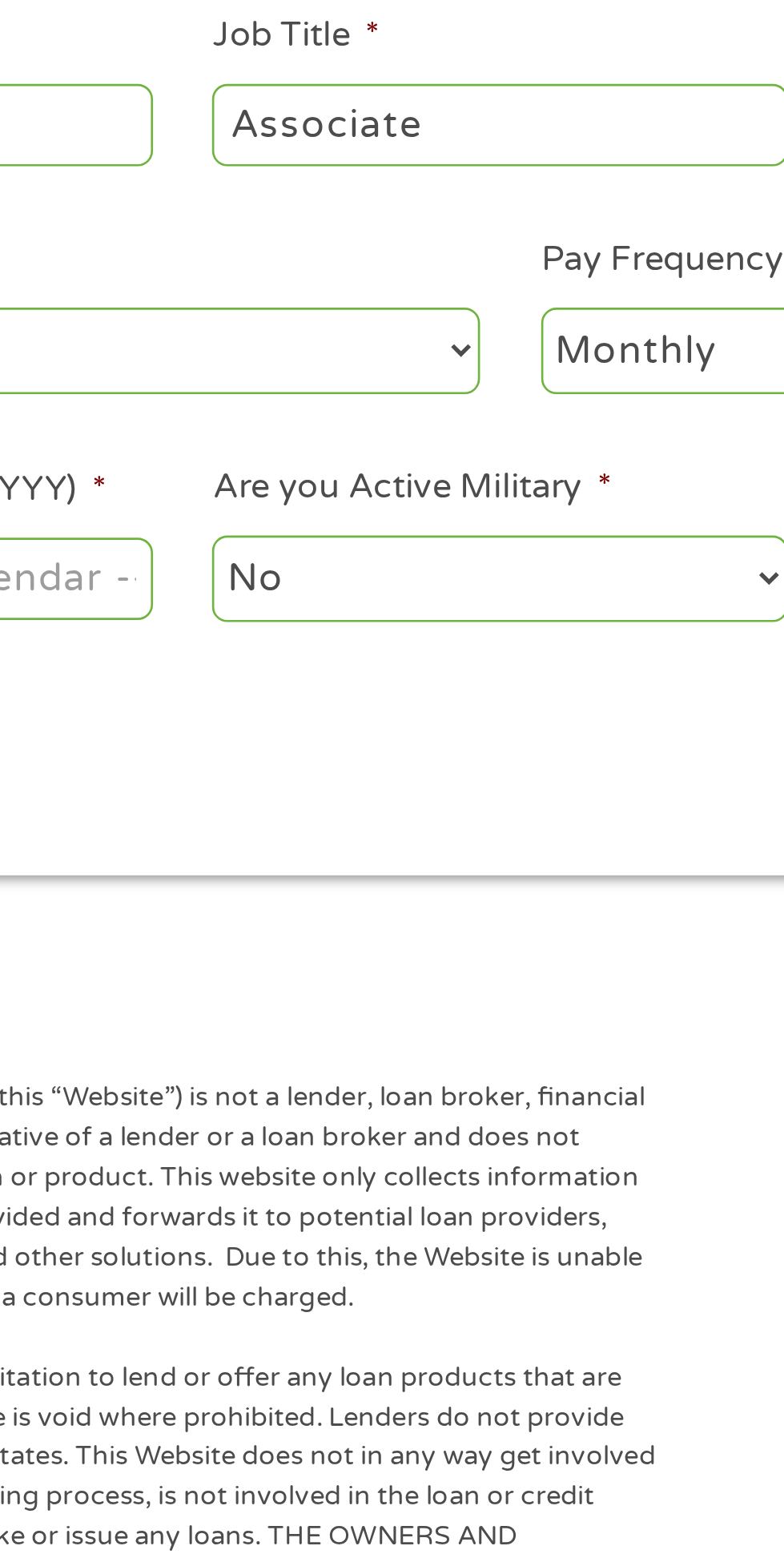
type input "Associate"
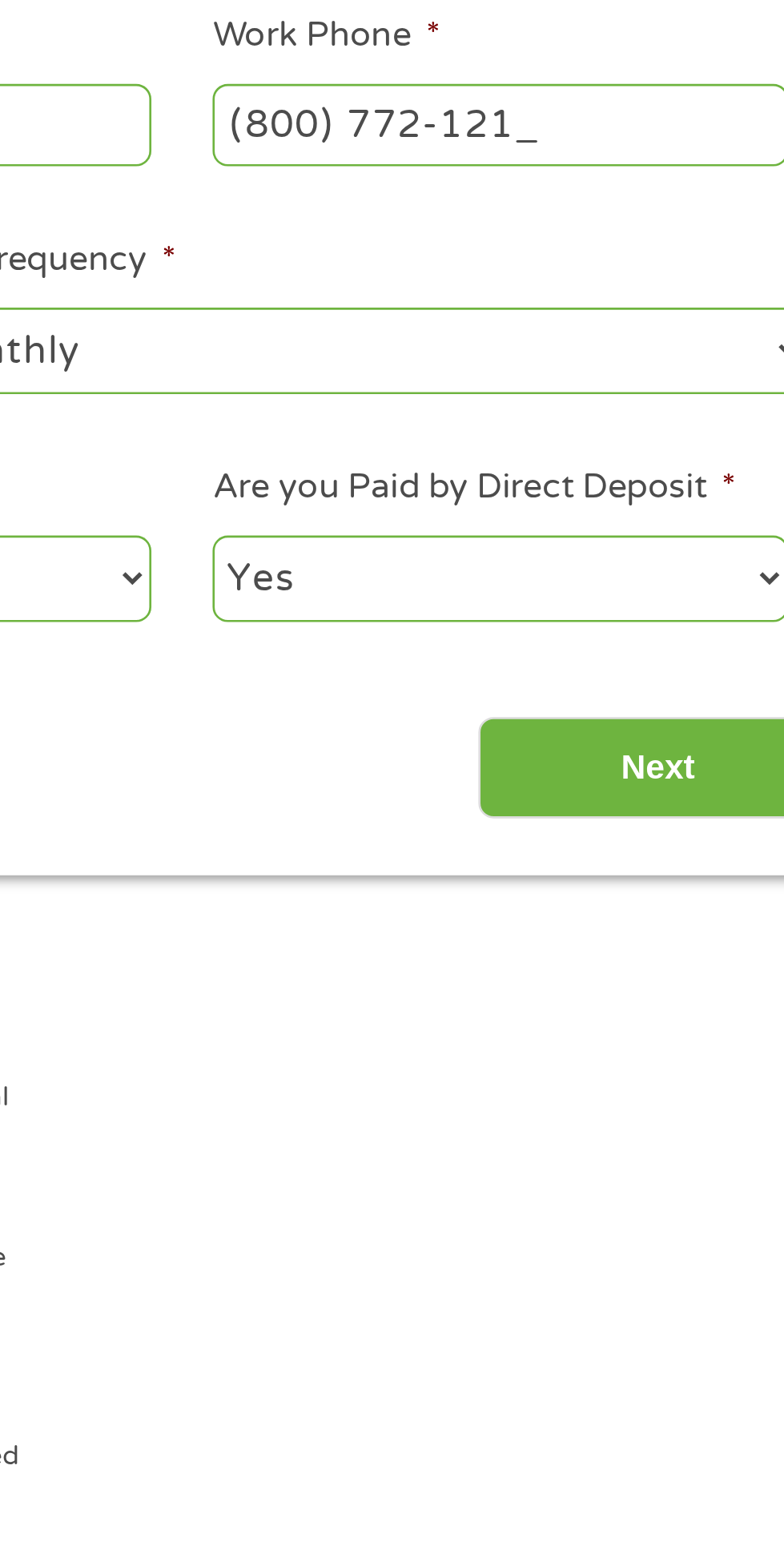
type input "(800) 772-1213"
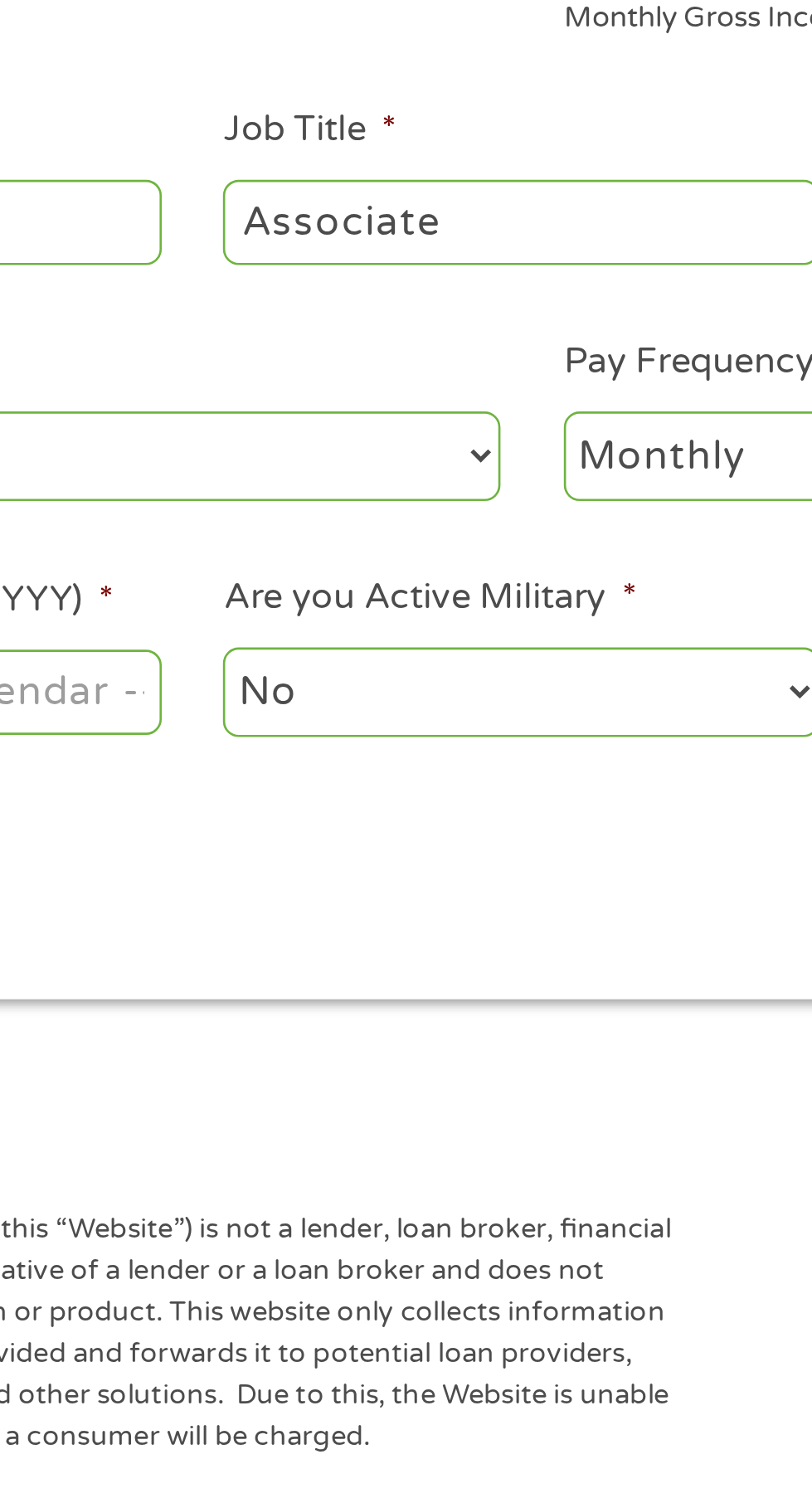
click at [384, 550] on select "--- Choose one --- 1 Year or less 1 - 2 Years 2 - 4 Years Over 4 Years" at bounding box center [217, 532] width 355 height 34
select select "60months"
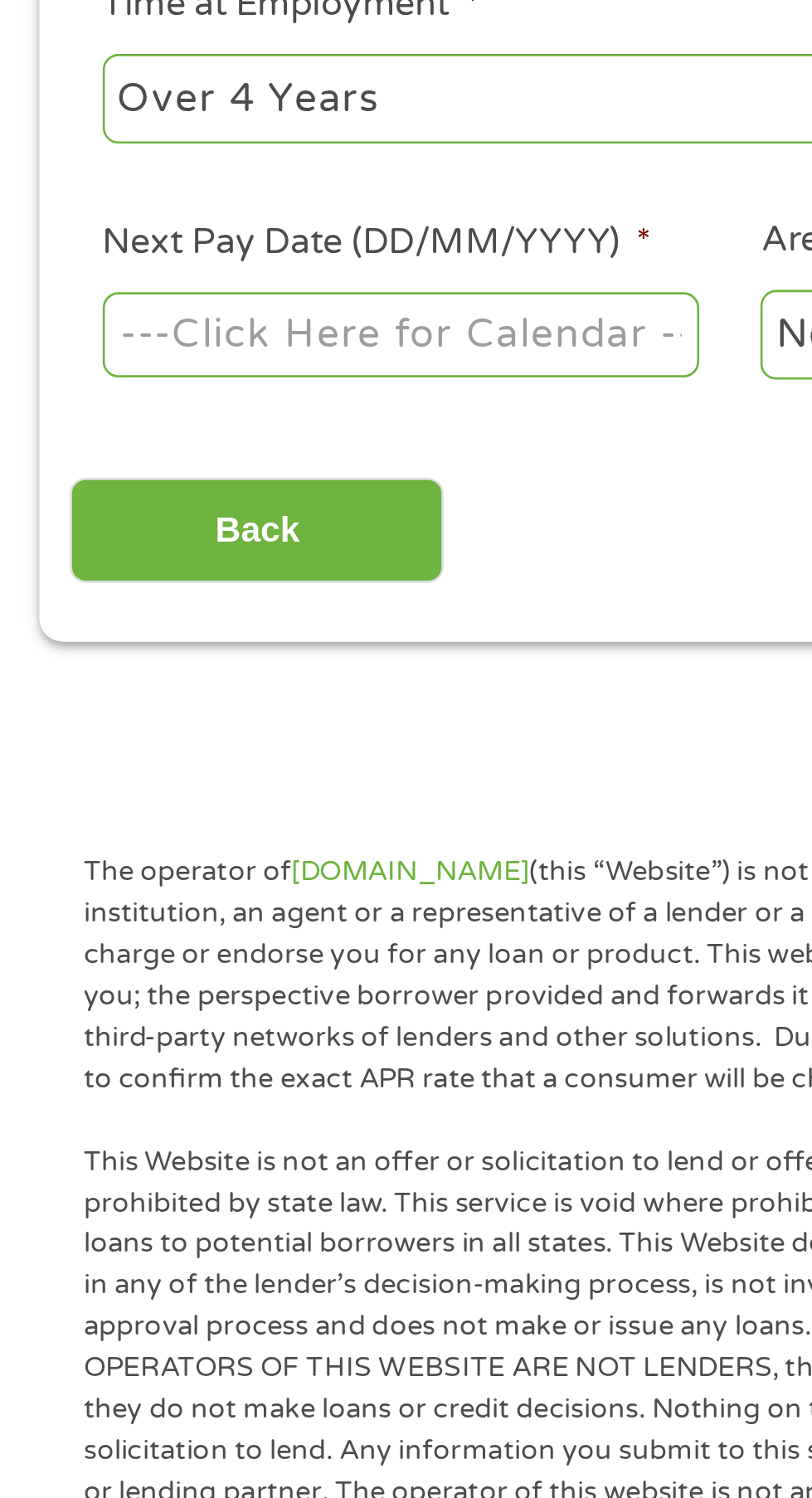
scroll to position [27, 0]
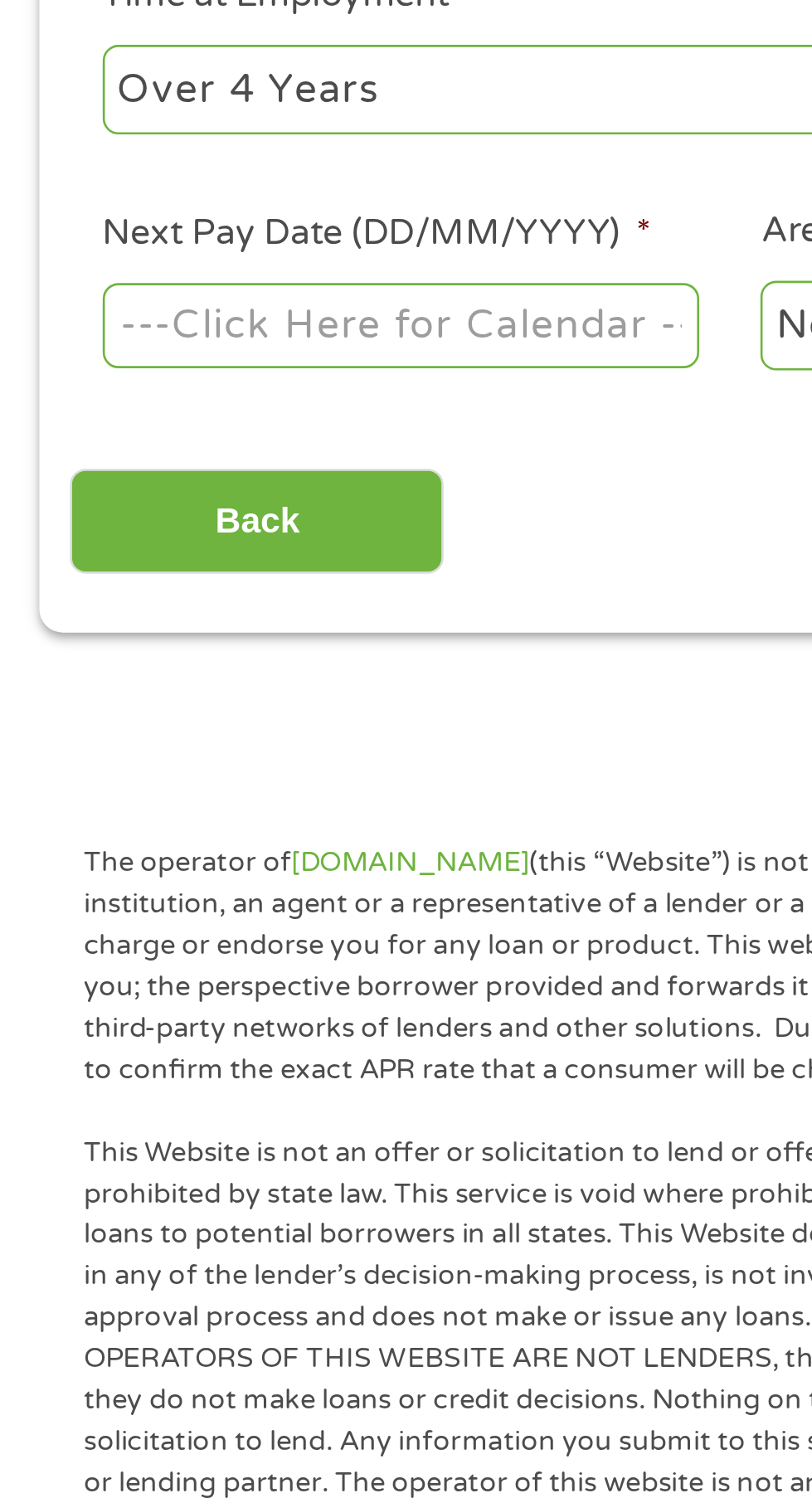
click at [152, 832] on body "Home Get Loan Offer How it works FAQs Blog Cash Loans Quick Loans Online Loans …" at bounding box center [406, 1236] width 812 height 2528
click at [135, 634] on input "Next Pay Date (DD/MM/YYYY) *" at bounding box center [152, 619] width 227 height 32
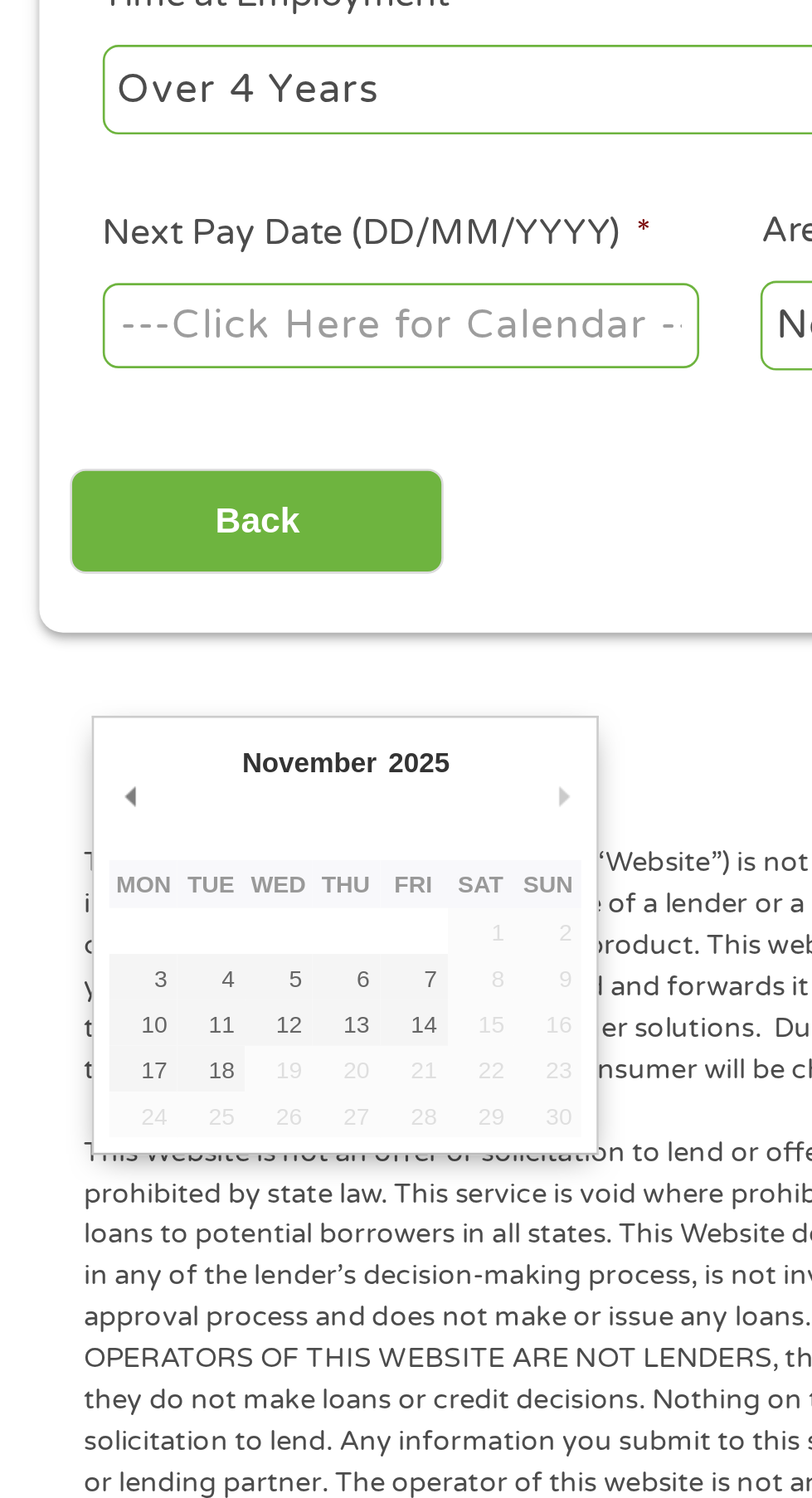
type input "03/11/2025"
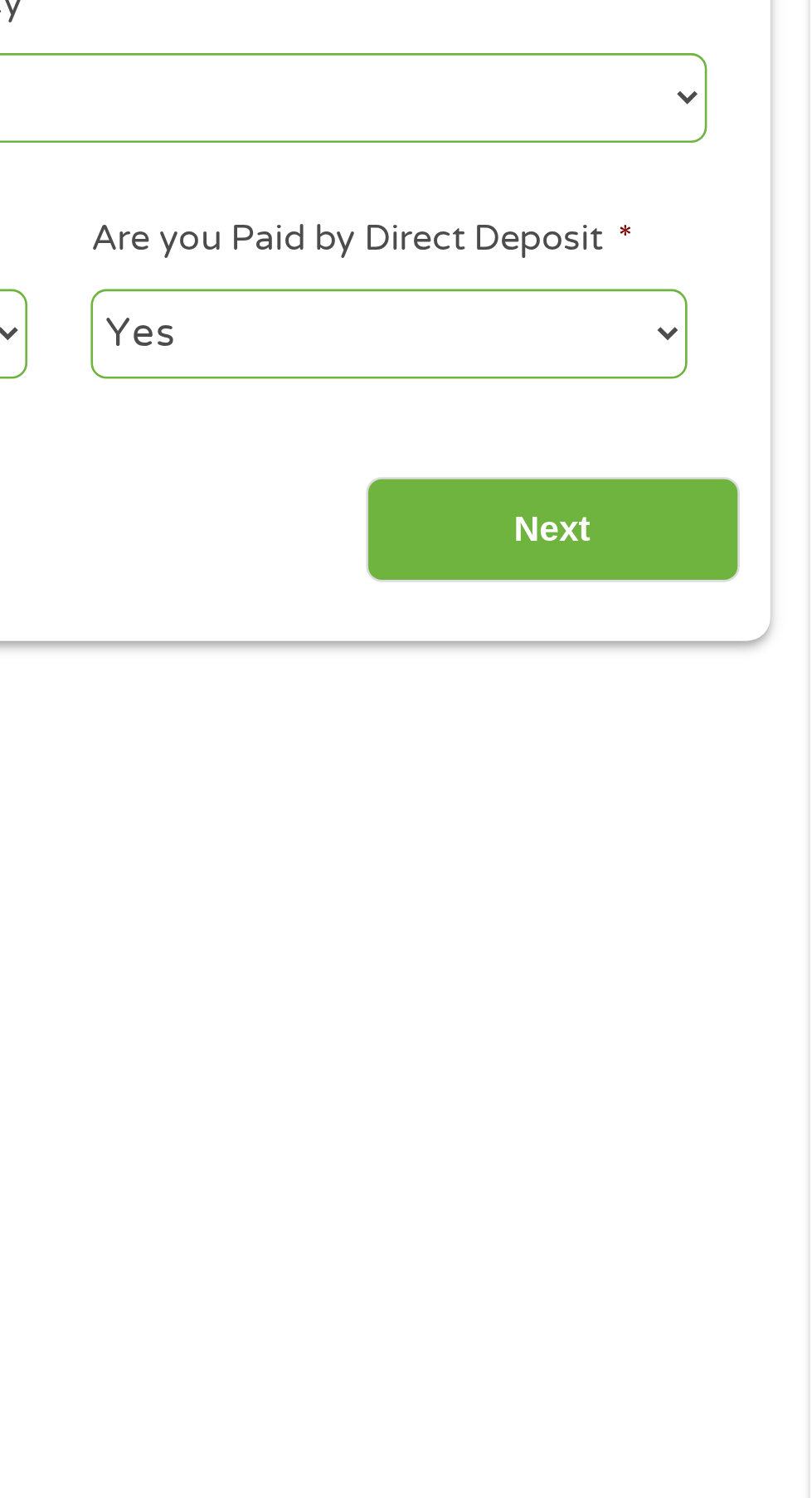
scroll to position [24, 0]
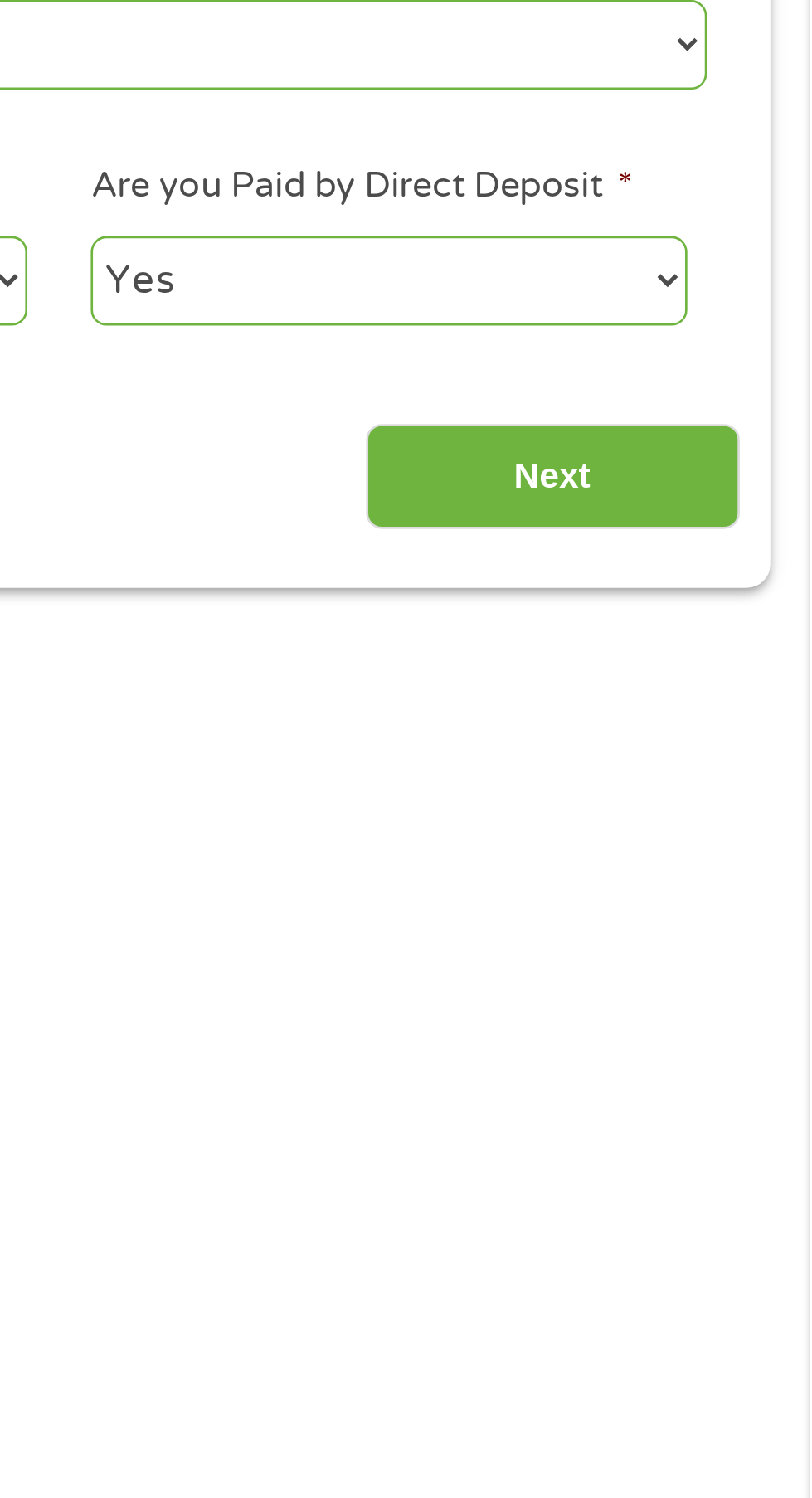
click at [722, 717] on input "Next" at bounding box center [714, 697] width 142 height 41
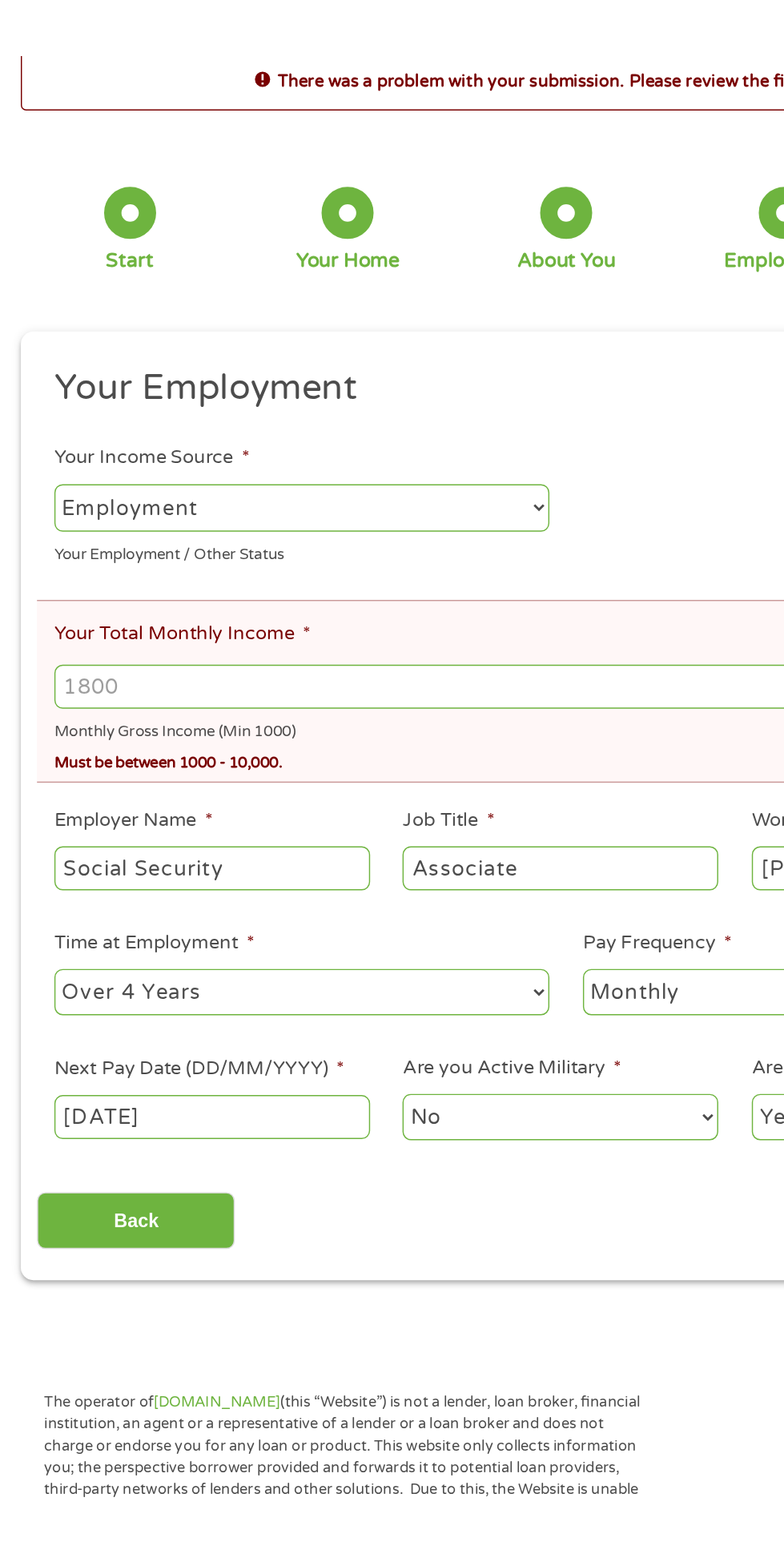
scroll to position [8, 0]
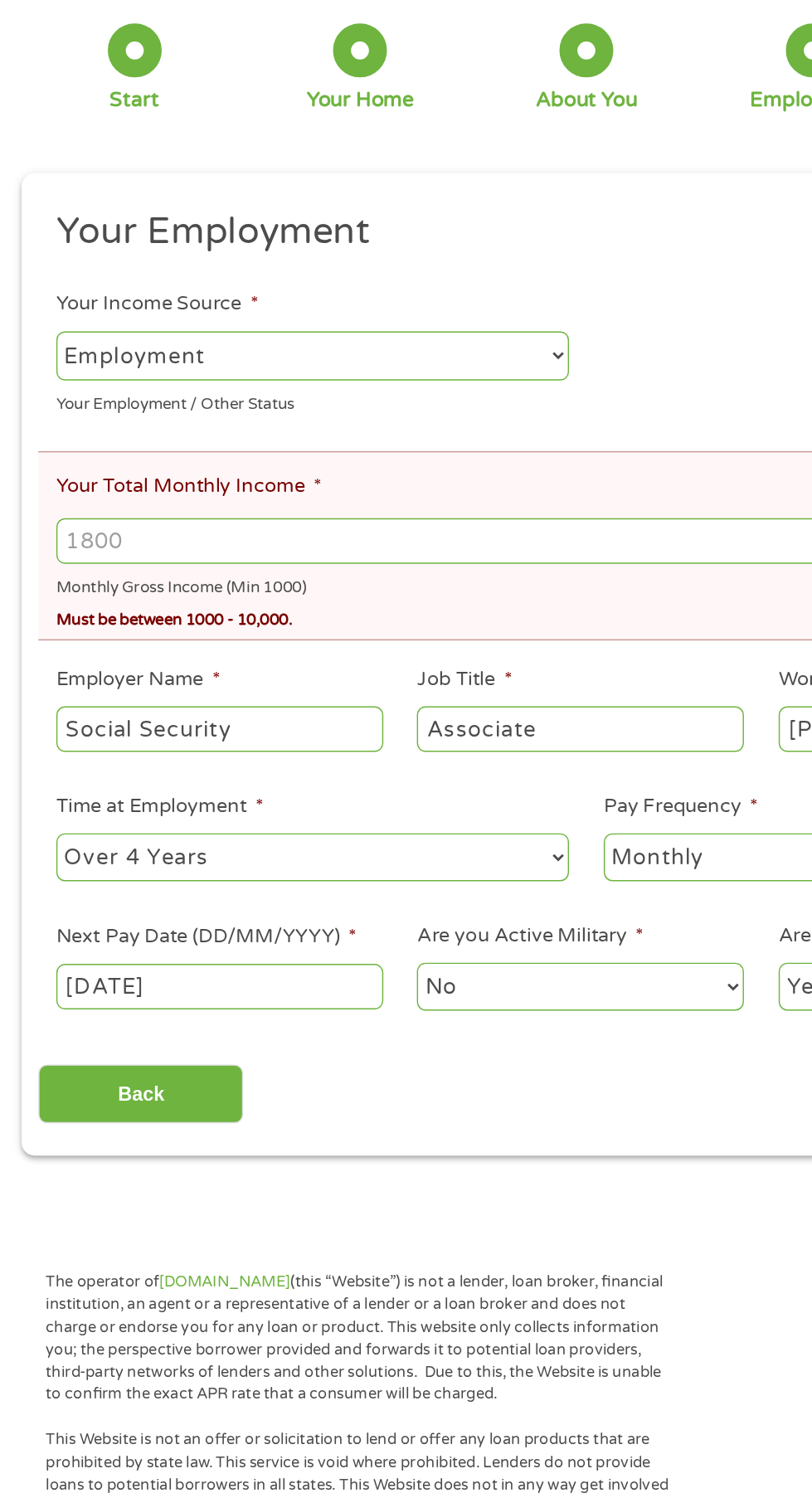
click at [291, 428] on select "--- Choose one --- Employment Self Employed Benefits" at bounding box center [217, 411] width 355 height 34
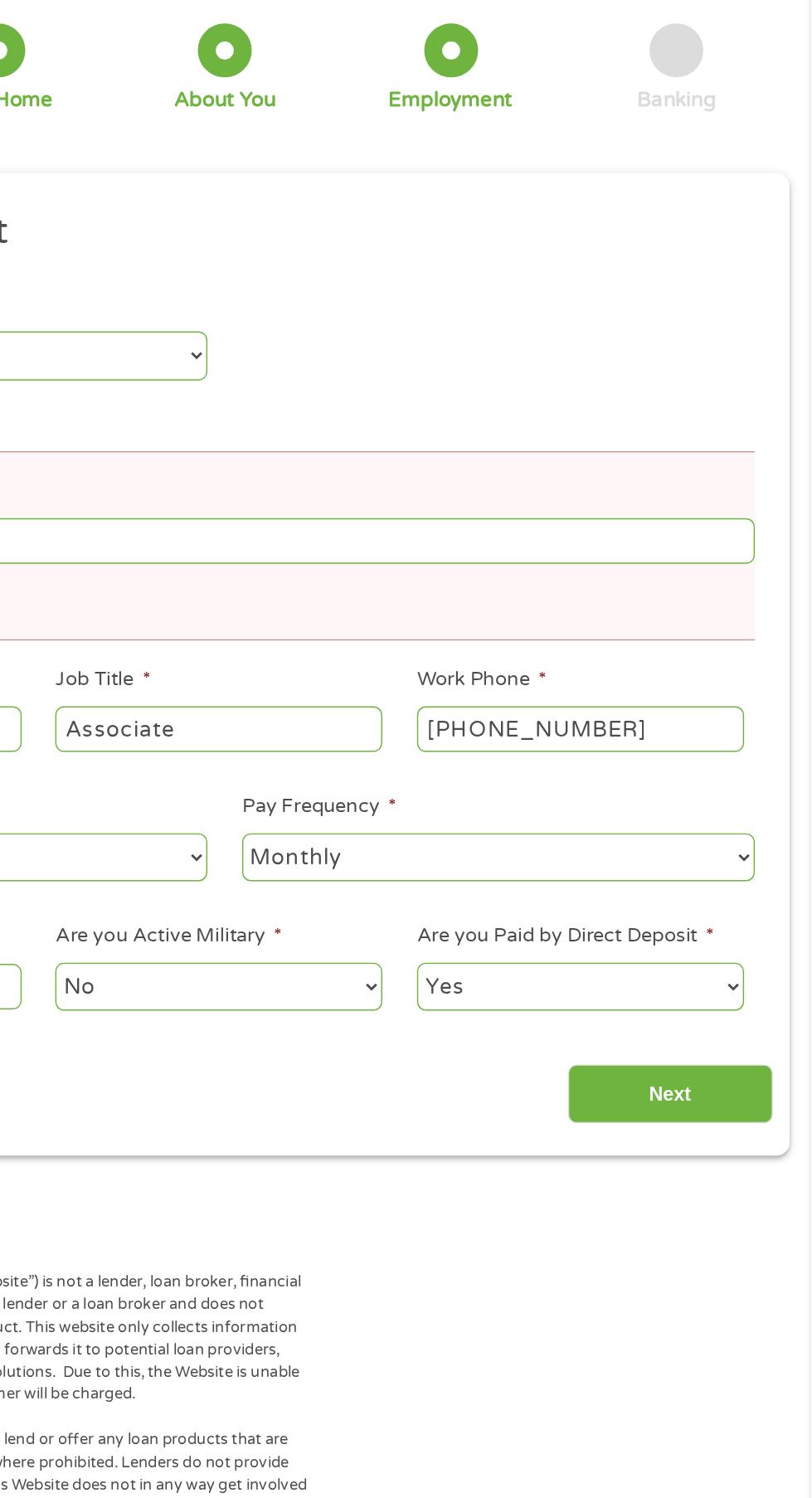
click at [475, 555] on input "Your Total Monthly Income *" at bounding box center [406, 539] width 734 height 32
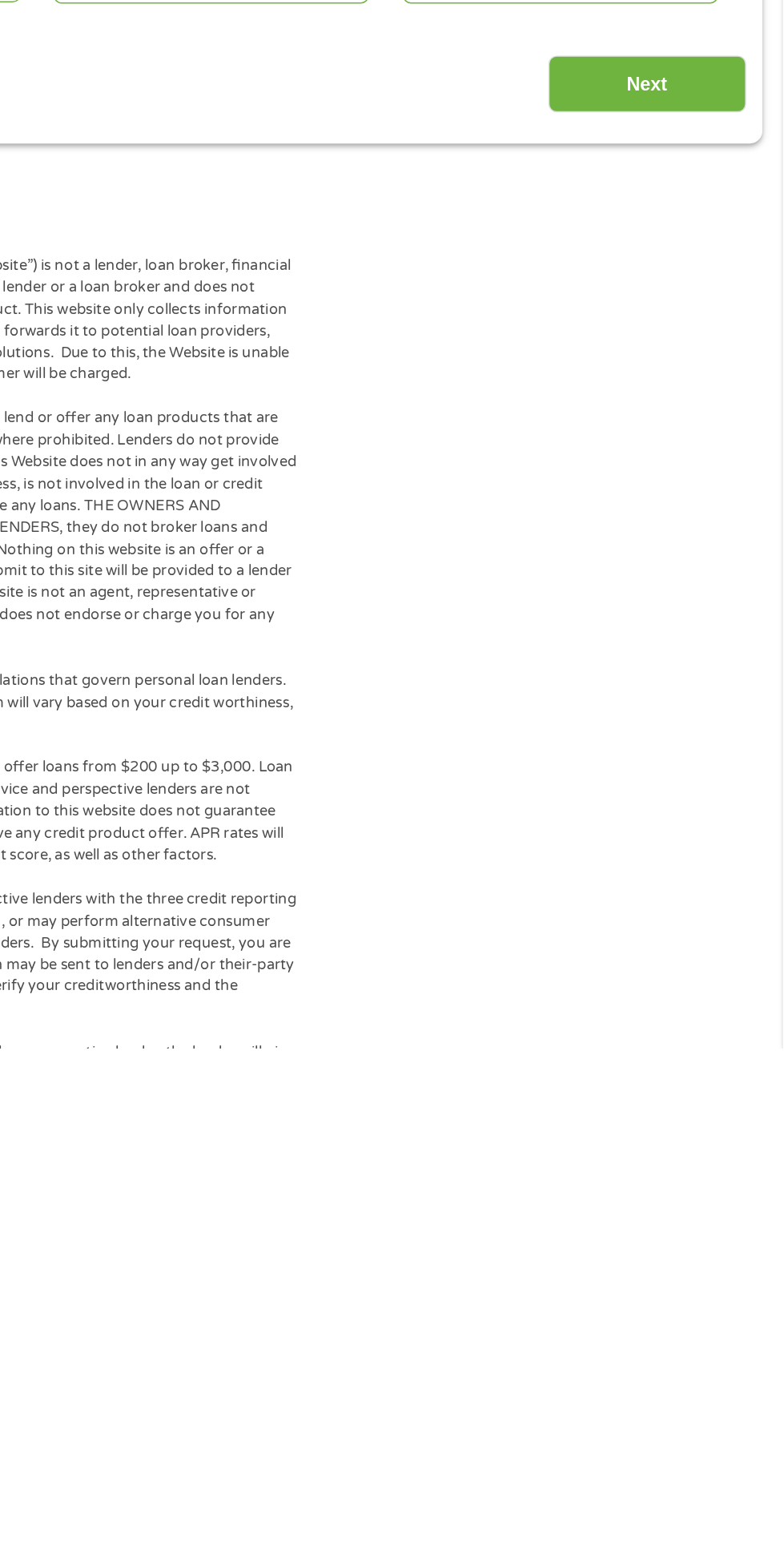
type input "3000"
click at [694, 910] on input "Next" at bounding box center [689, 890] width 137 height 39
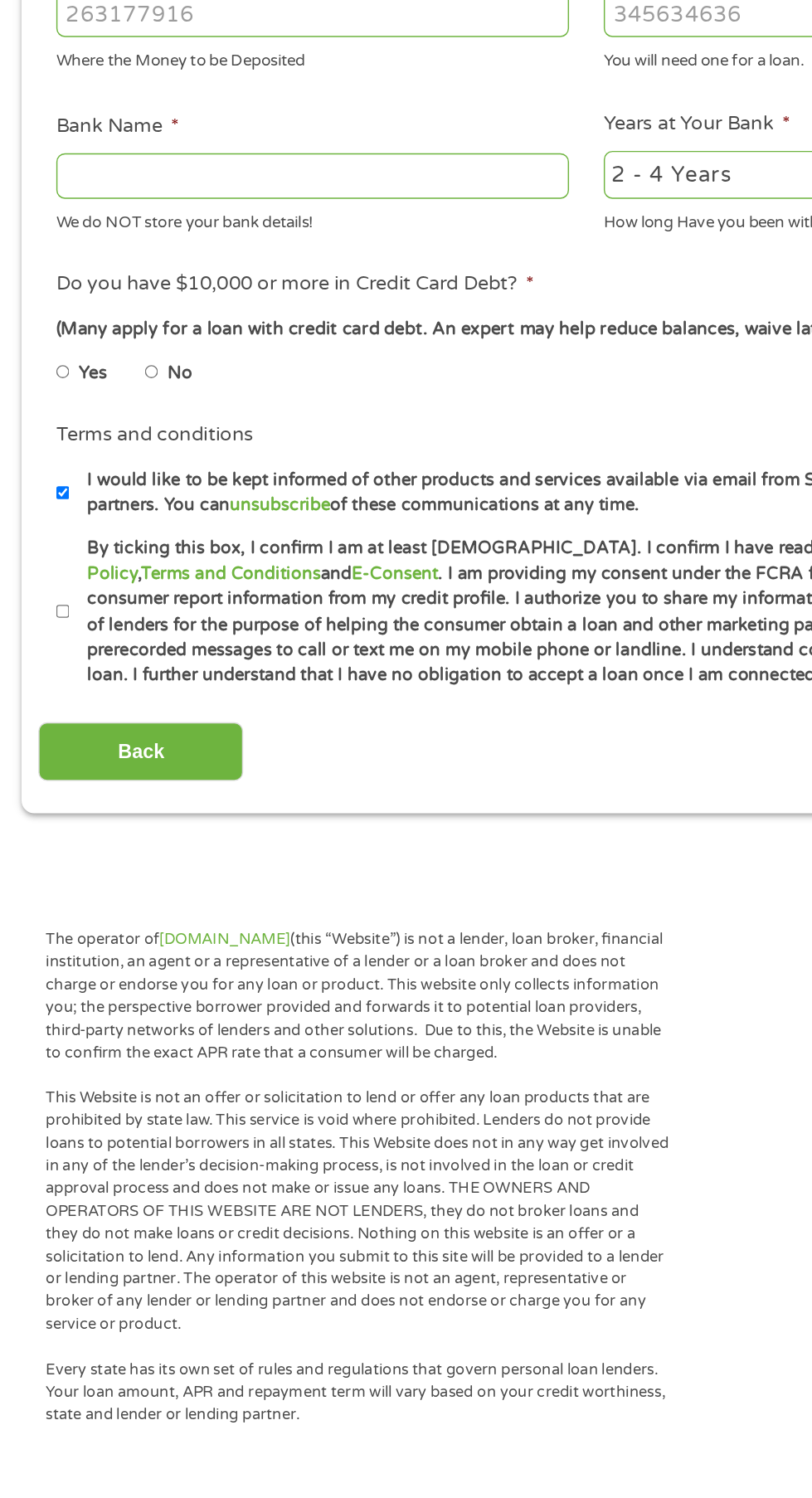
scroll to position [70, 0]
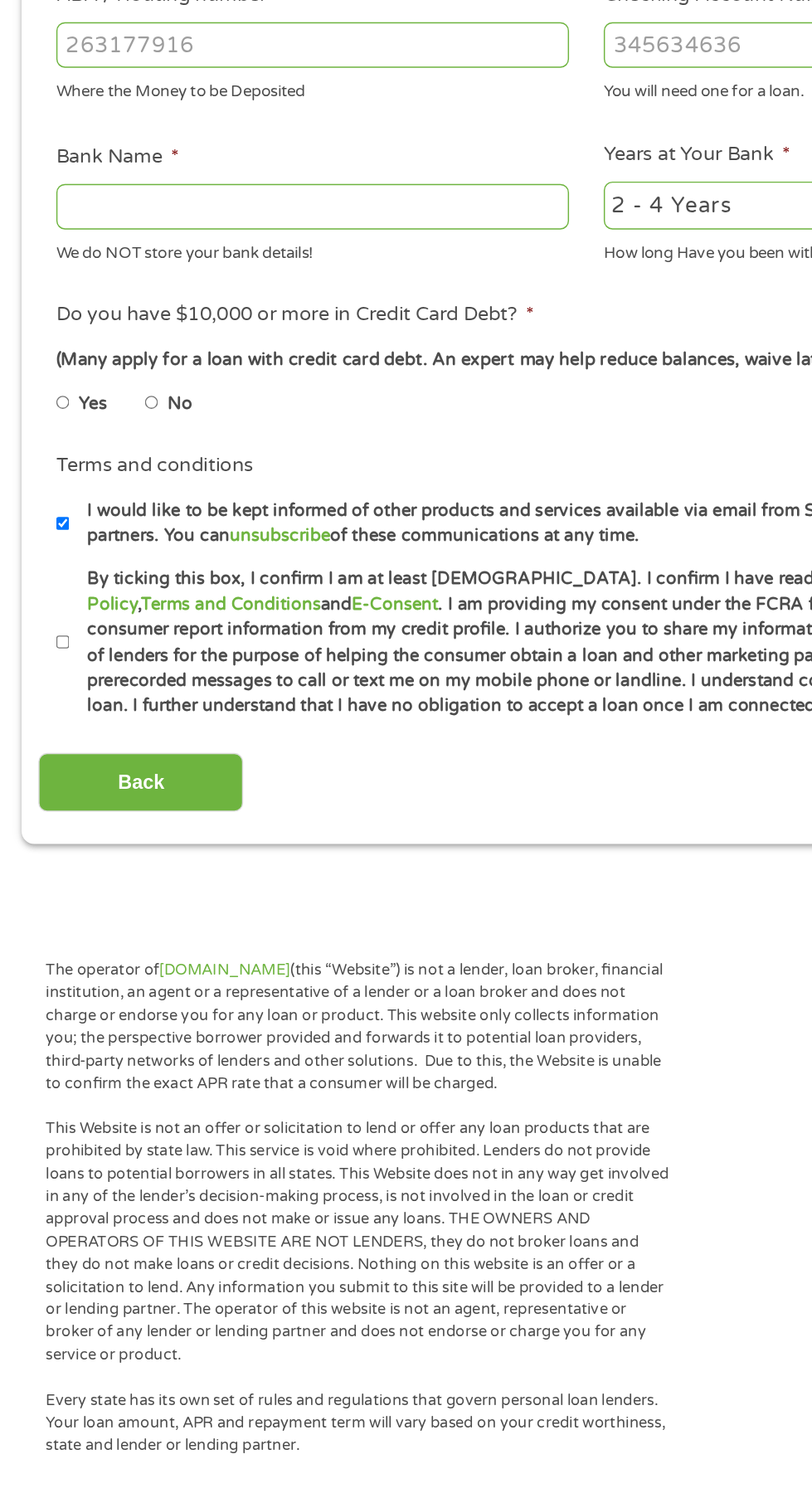
click at [110, 784] on input "No" at bounding box center [105, 771] width 10 height 27
radio input "true"
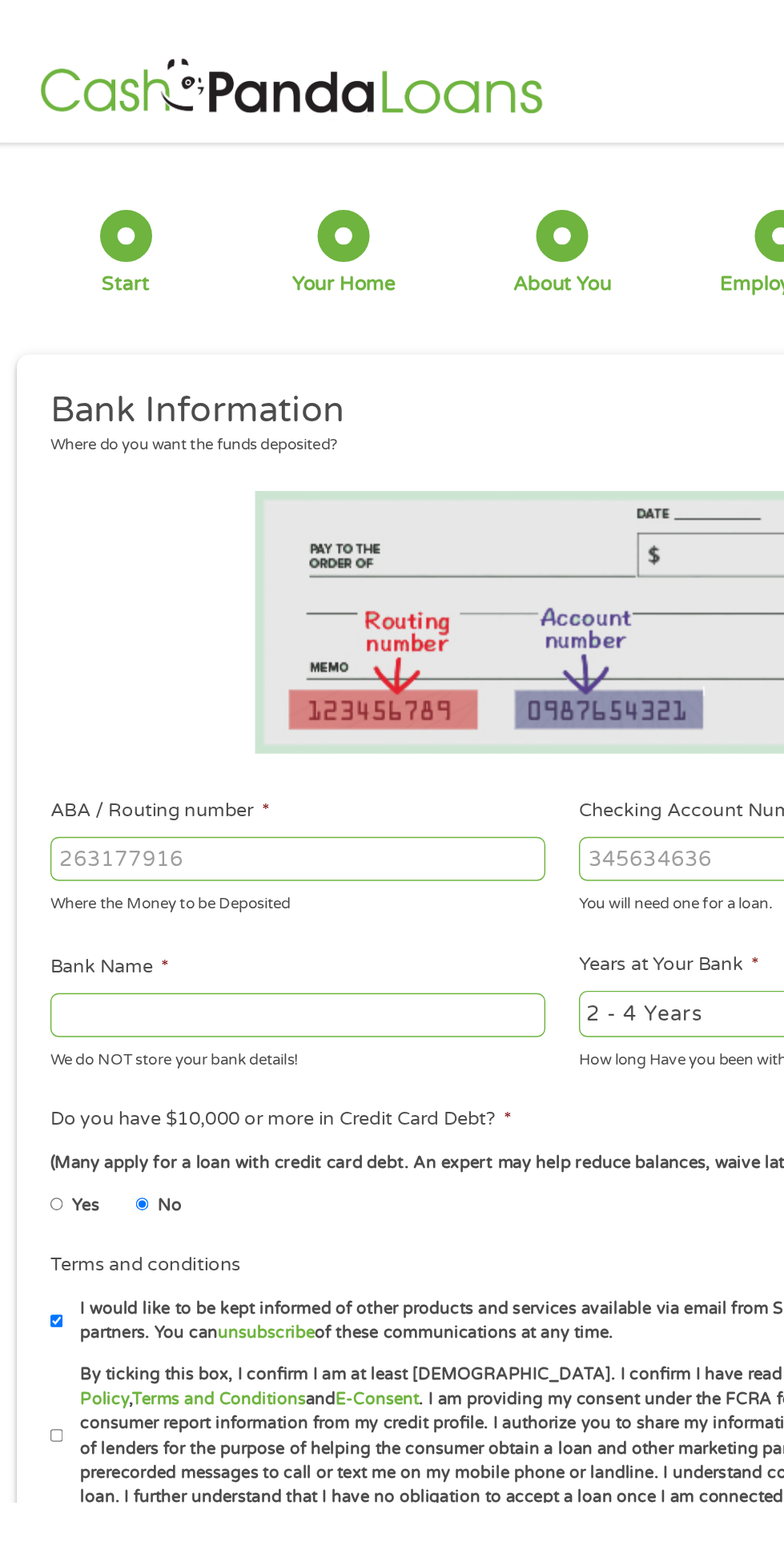
scroll to position [0, 0]
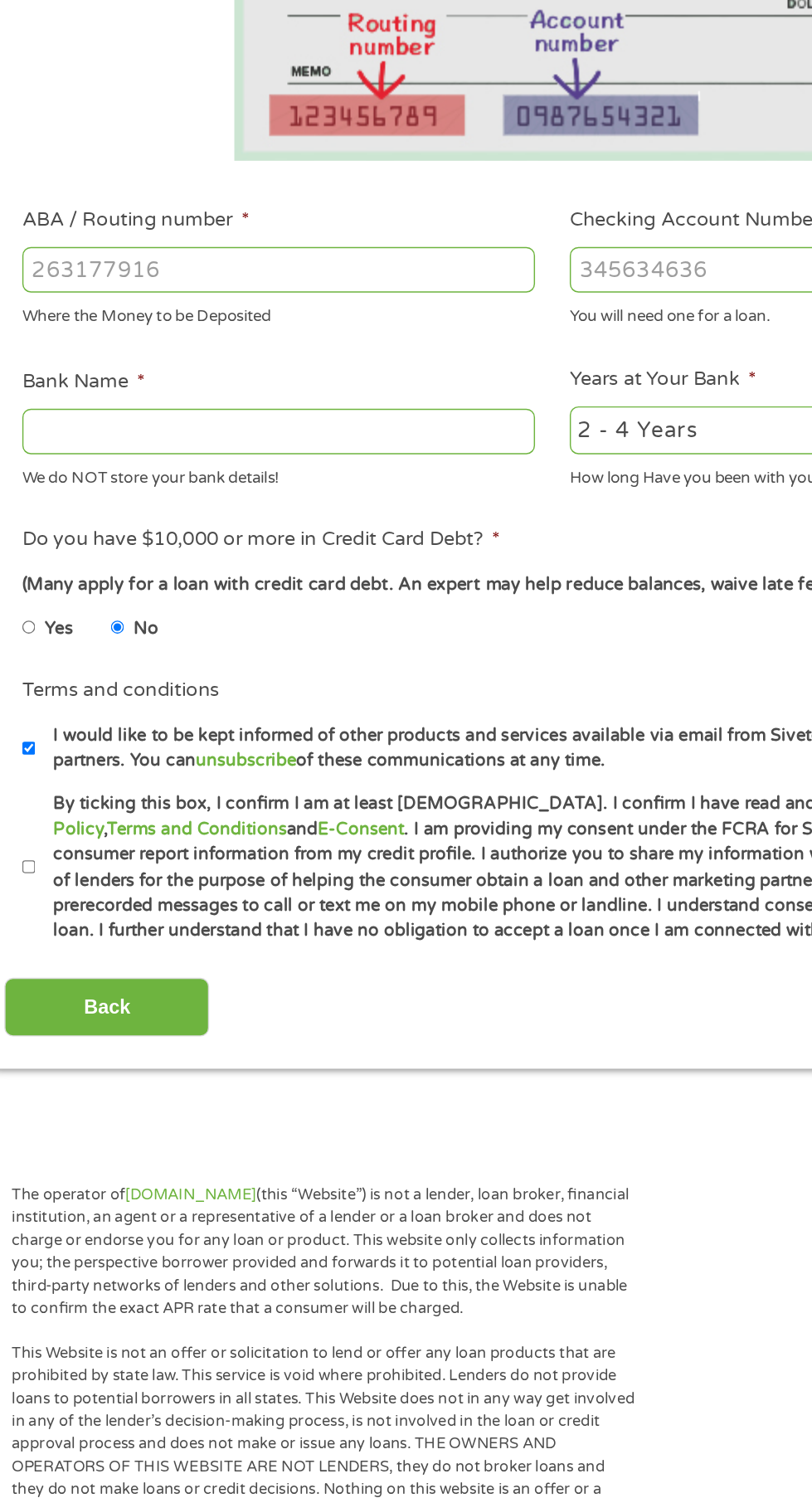
click at [316, 720] on input "Bank Name *" at bounding box center [217, 704] width 355 height 32
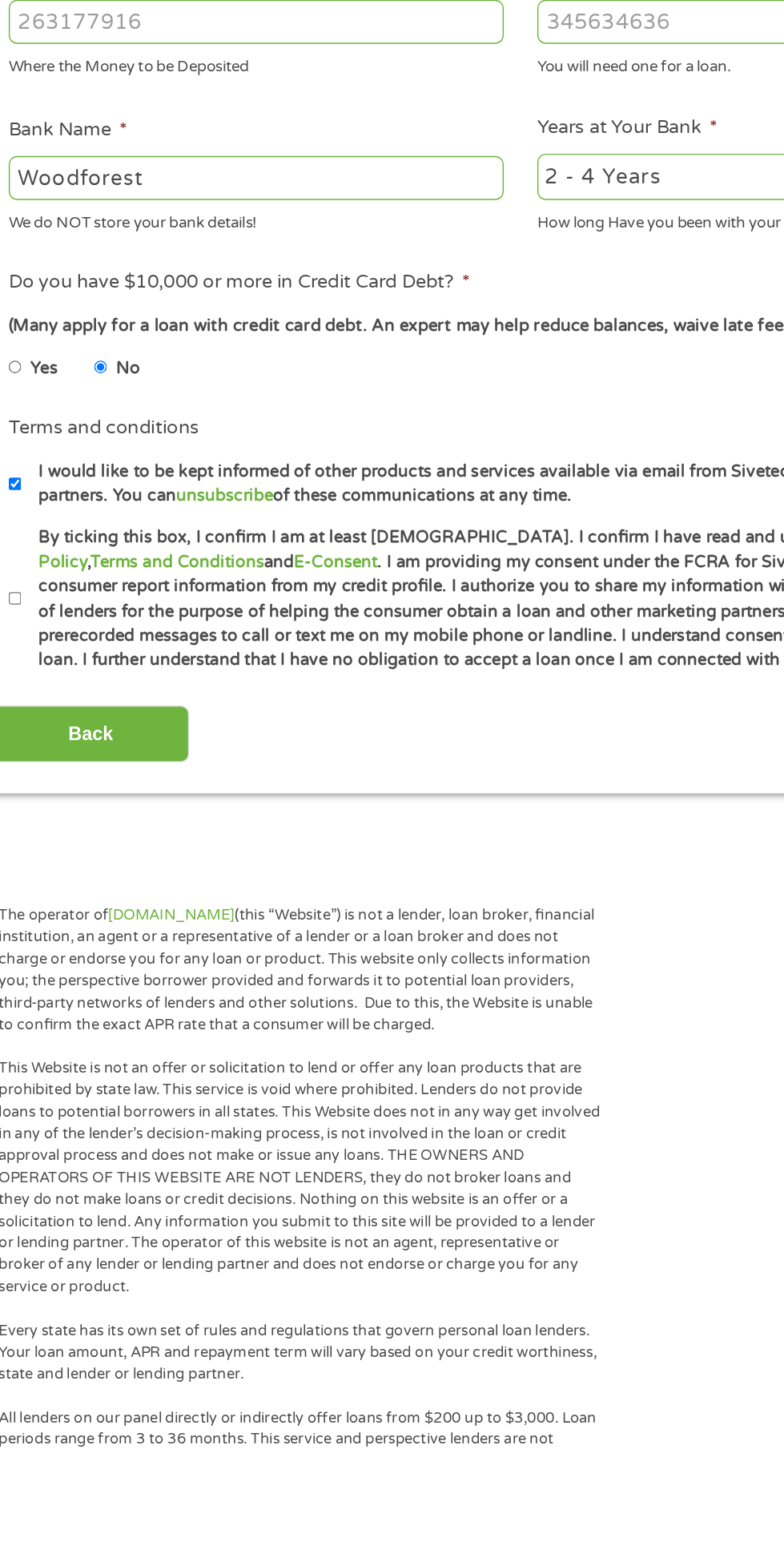
type input "Woodforest"
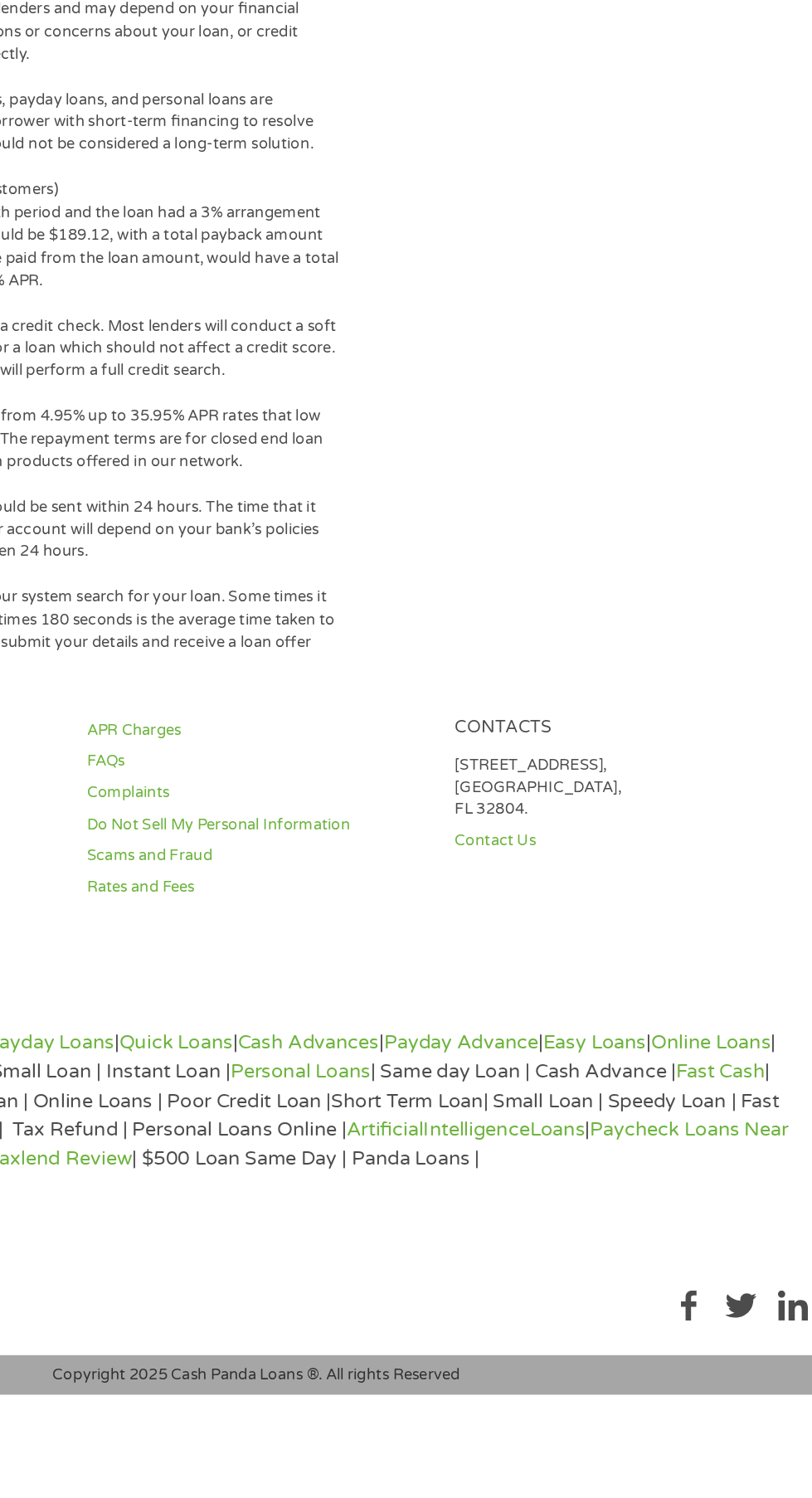
scroll to position [4125, 0]
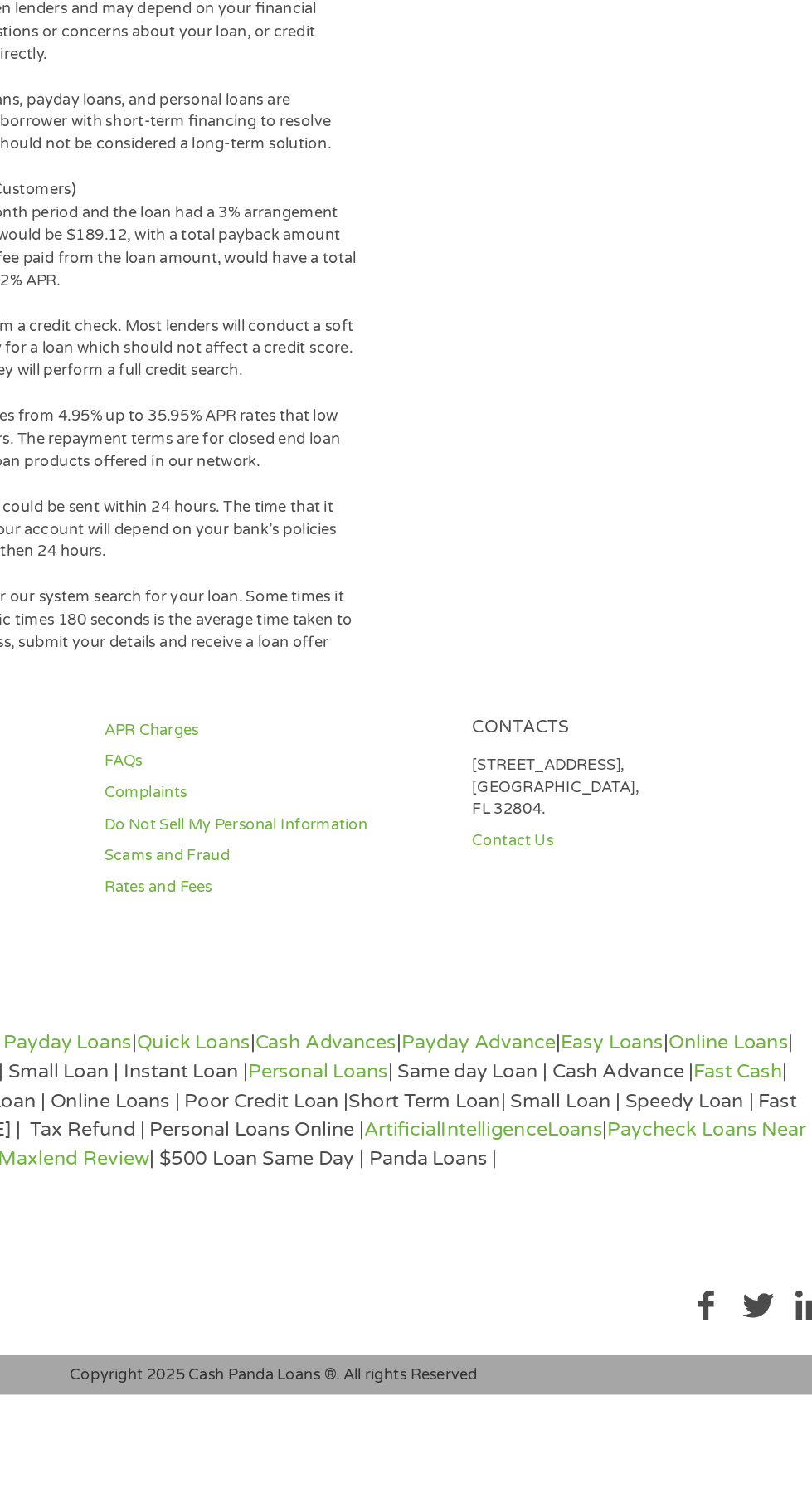
click at [617, 1402] on div "The operator of Cashpandaloans.com (this “Website”) is not a lender, loan broke…" at bounding box center [406, 594] width 812 height 1616
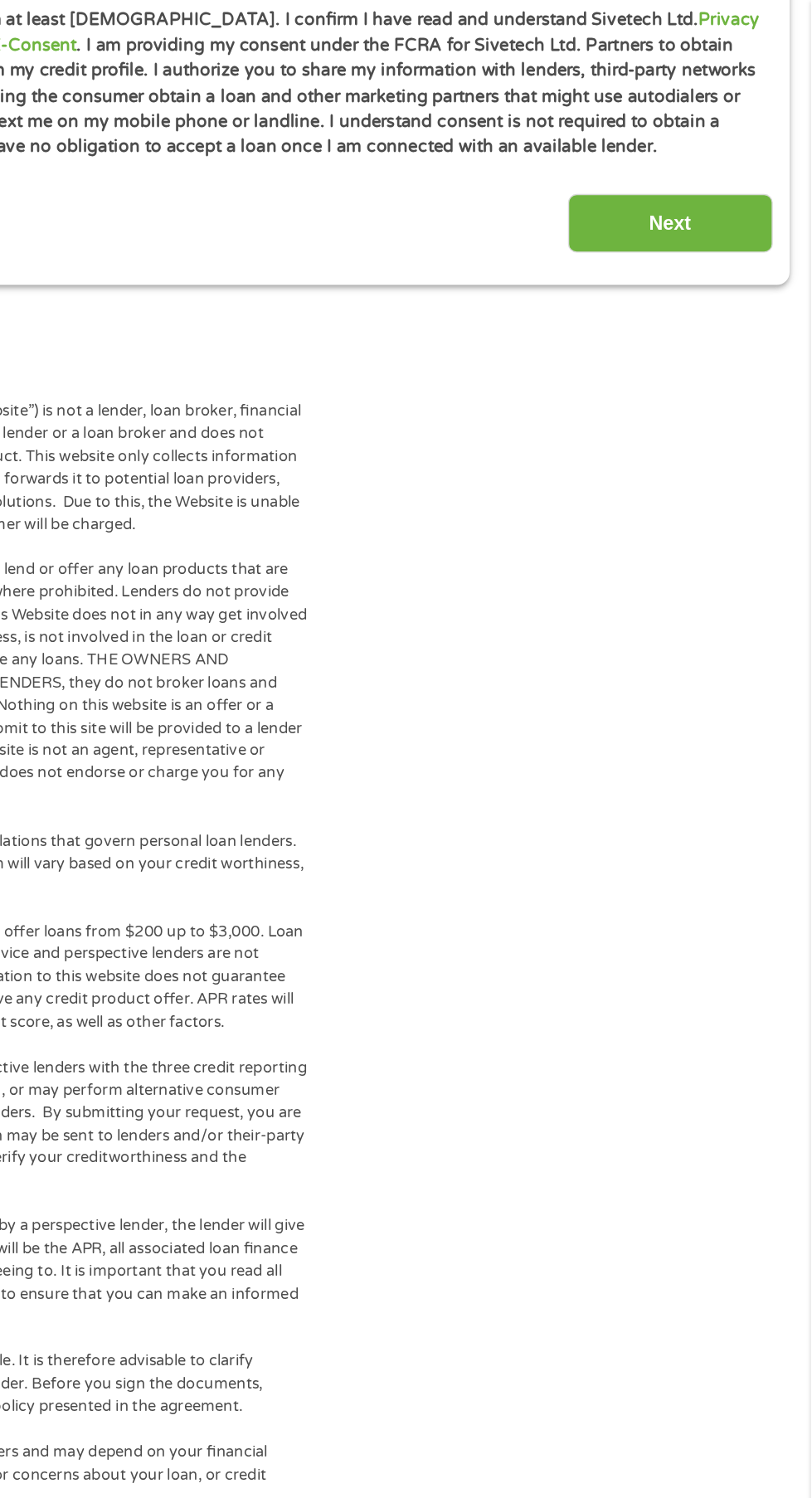
scroll to position [947, 0]
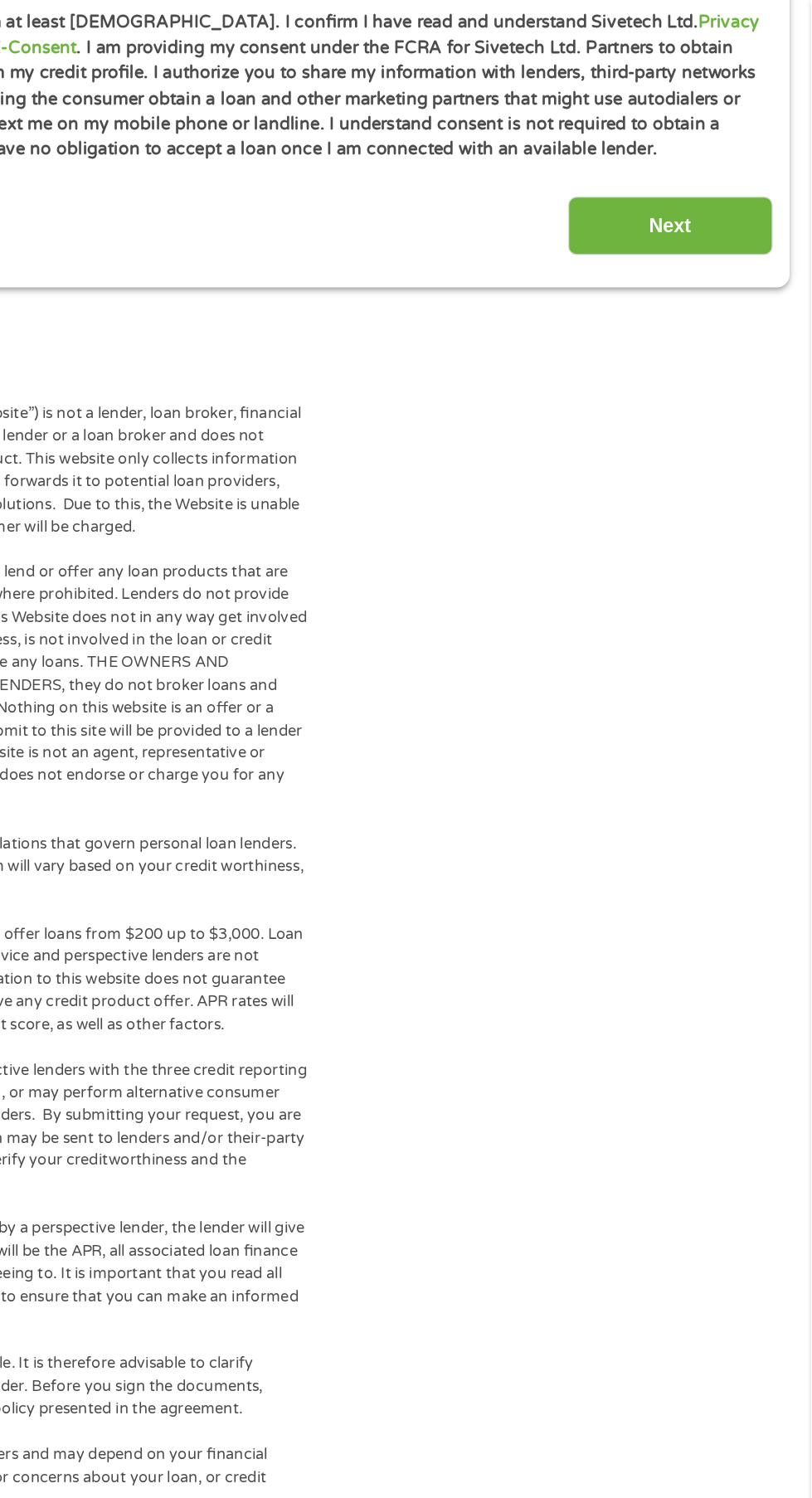
click at [734, 177] on input "Next" at bounding box center [714, 156] width 142 height 41
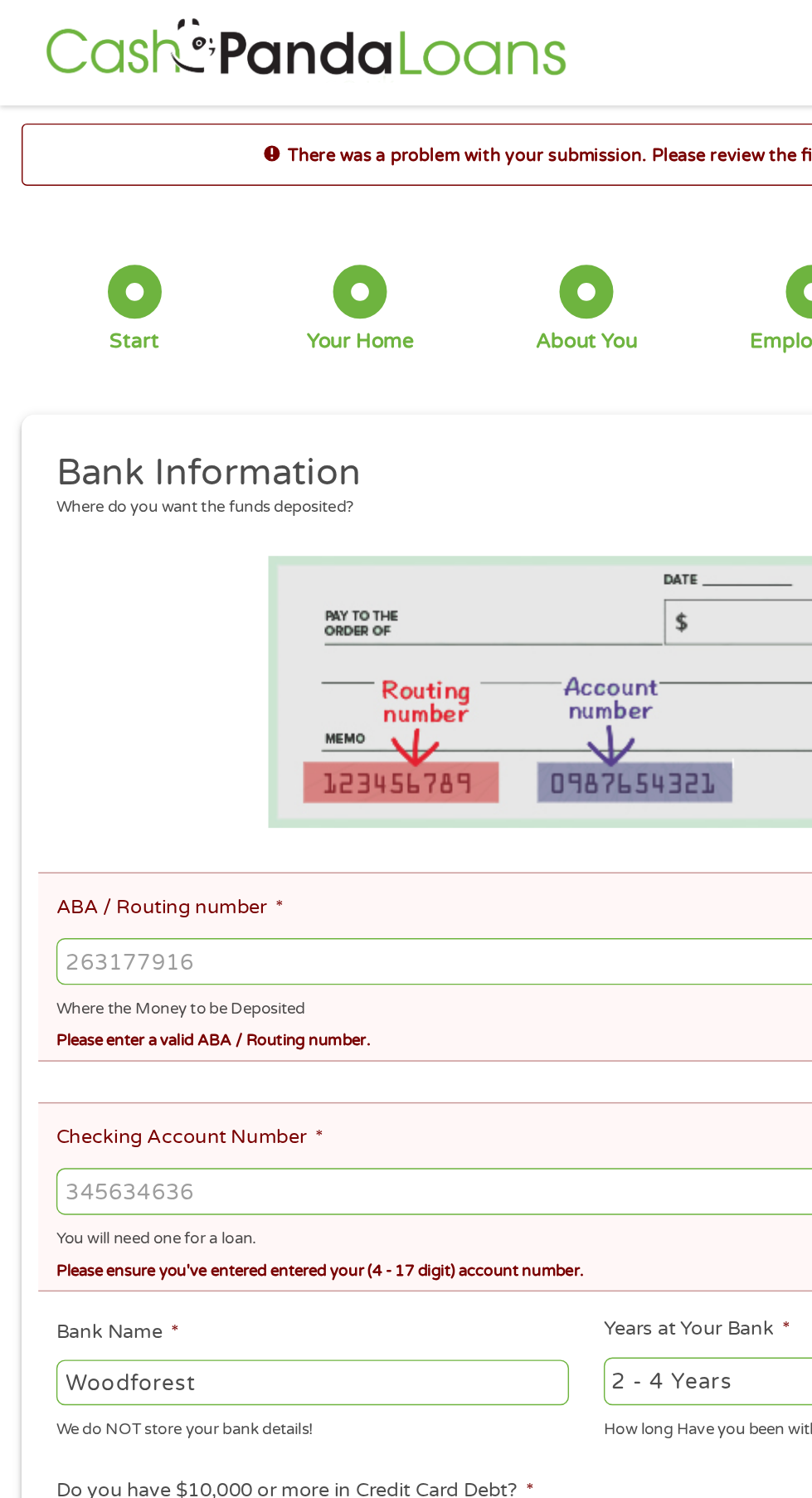
scroll to position [0, 0]
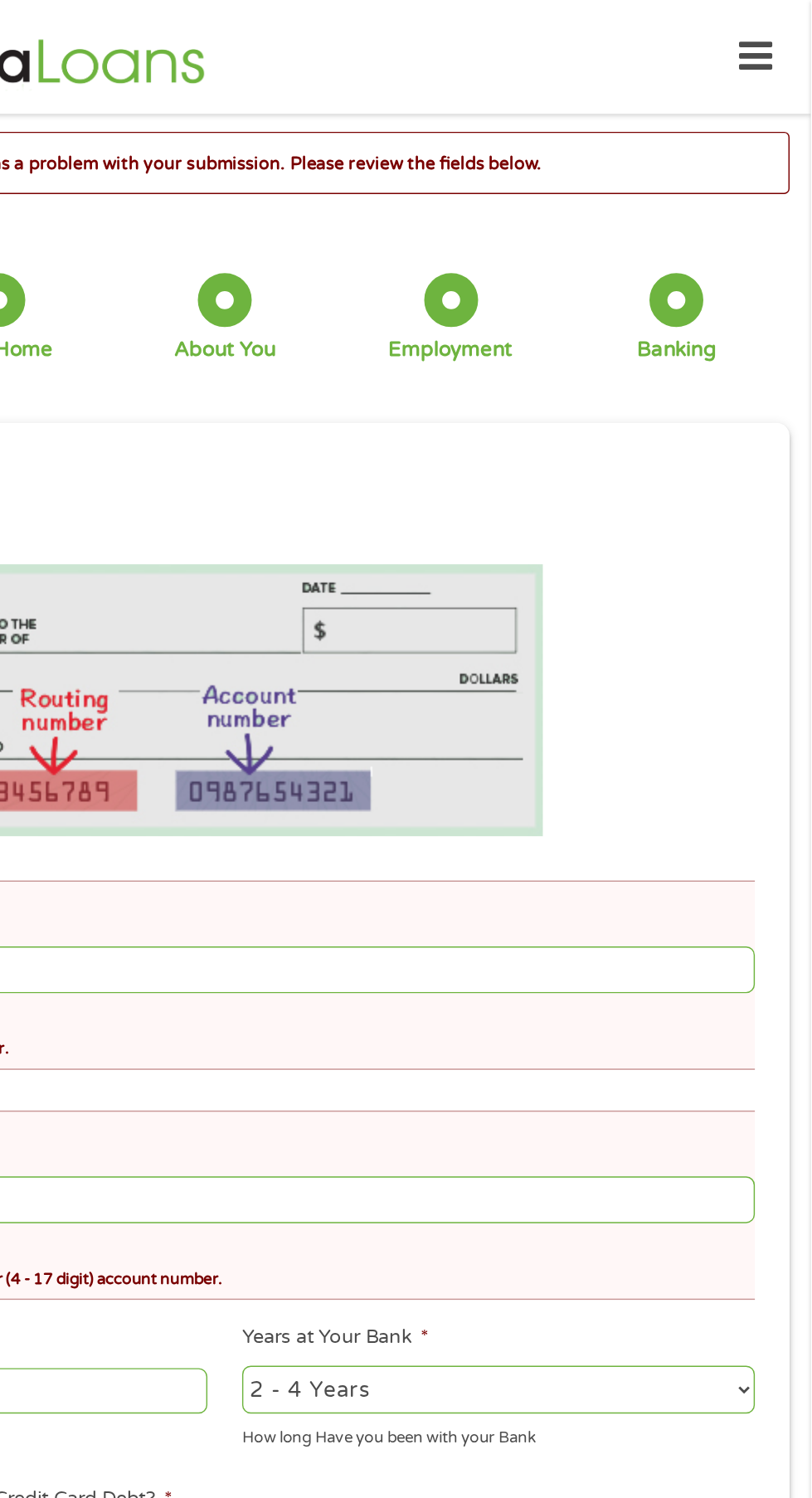
click at [763, 60] on icon at bounding box center [774, 39] width 23 height 41
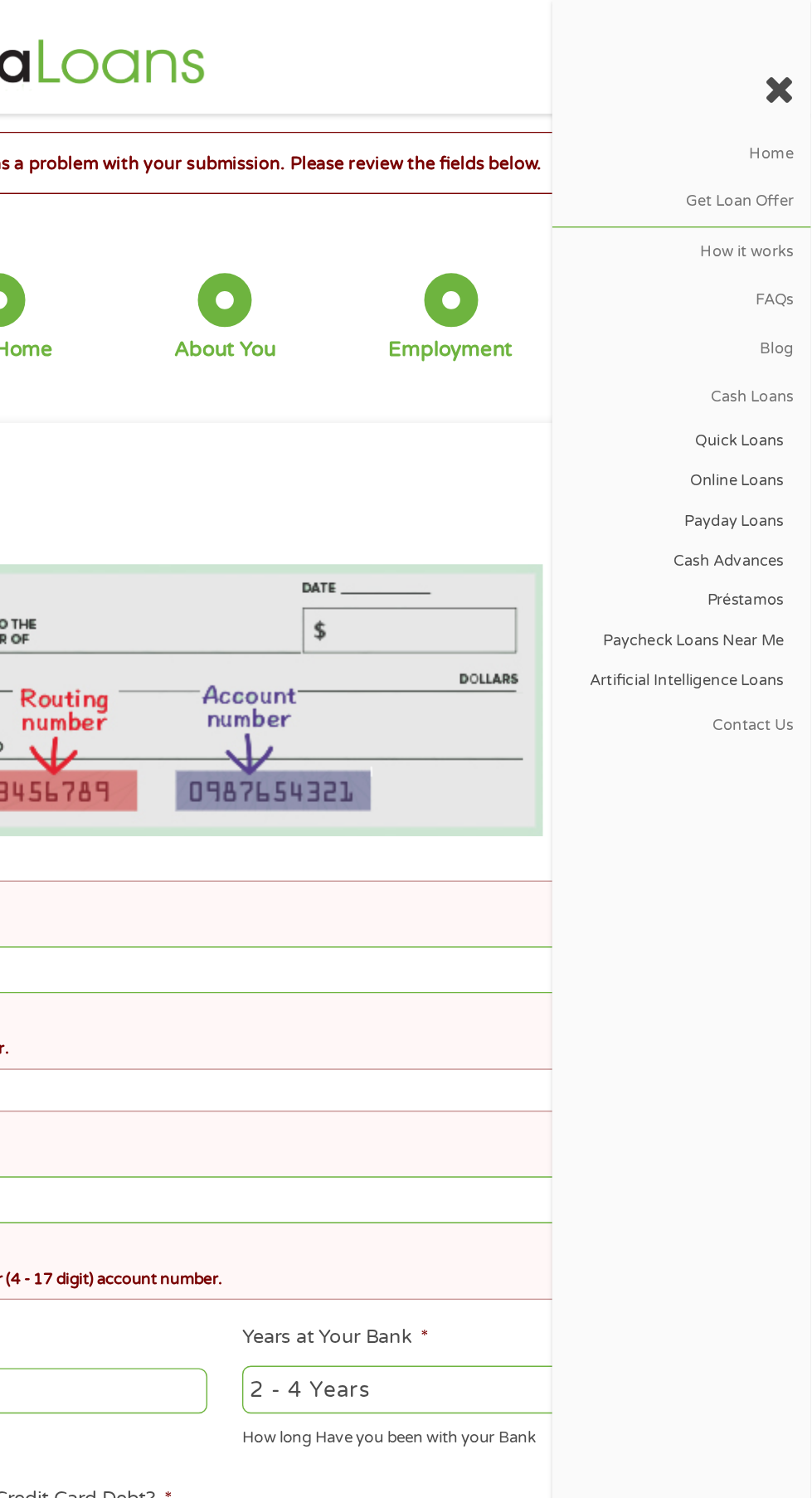
click at [756, 518] on link "Contact Us" at bounding box center [722, 502] width 179 height 33
click at [771, 518] on link "Contact Us" at bounding box center [722, 502] width 179 height 33
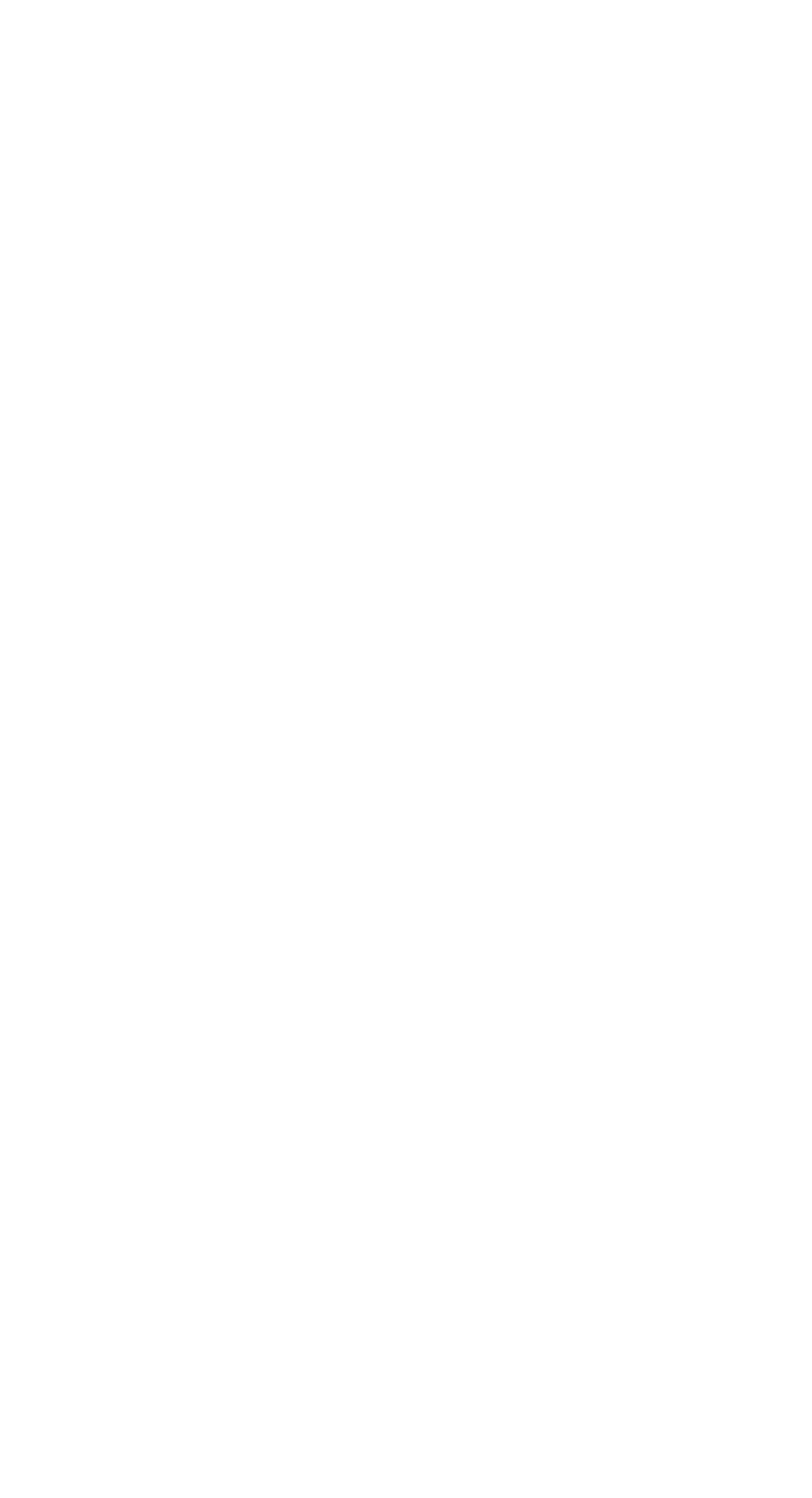
click at [0, 0] on html at bounding box center [0, 0] width 0 height 0
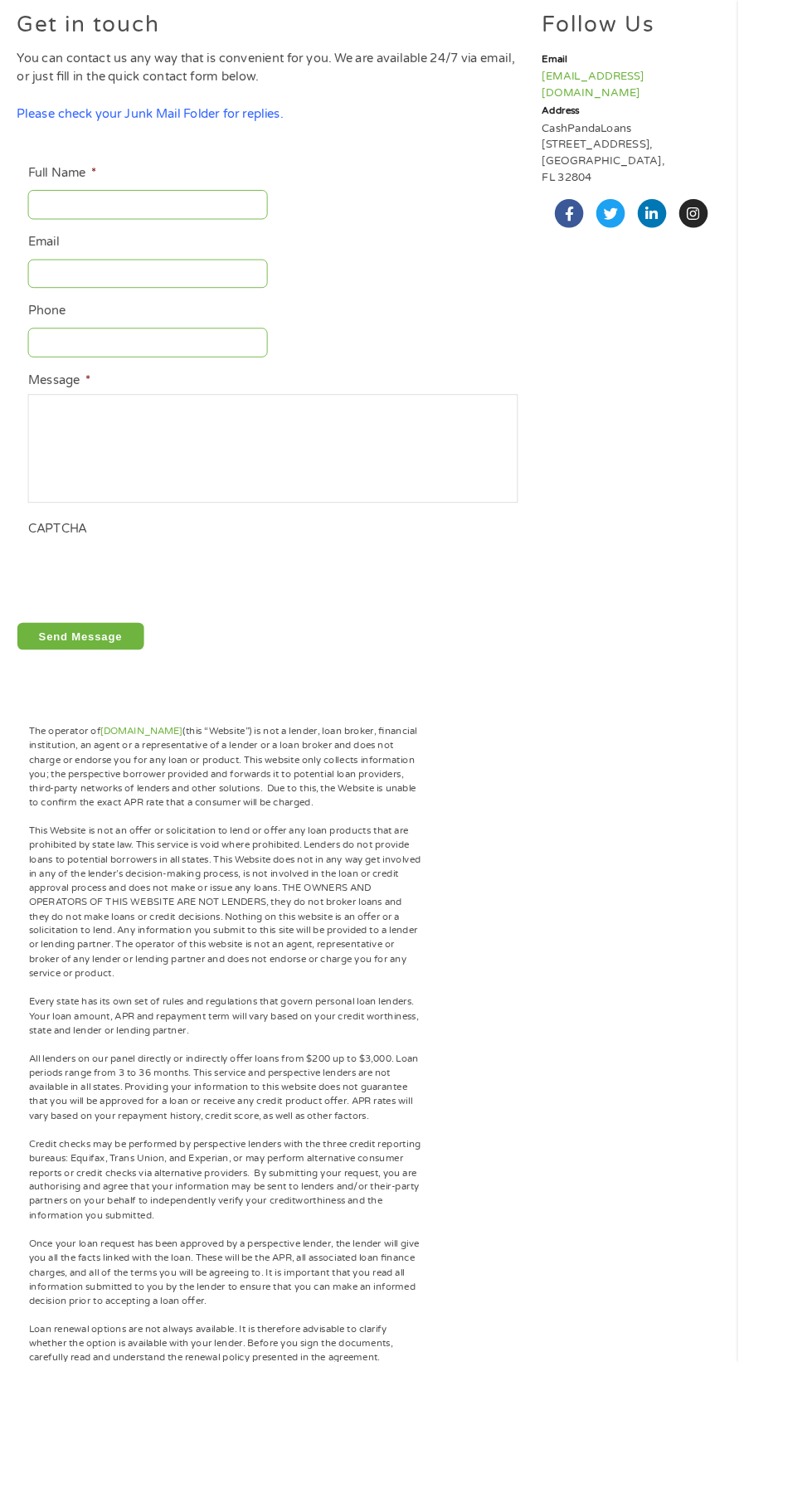
scroll to position [163, 0]
